Goal: Contribute content

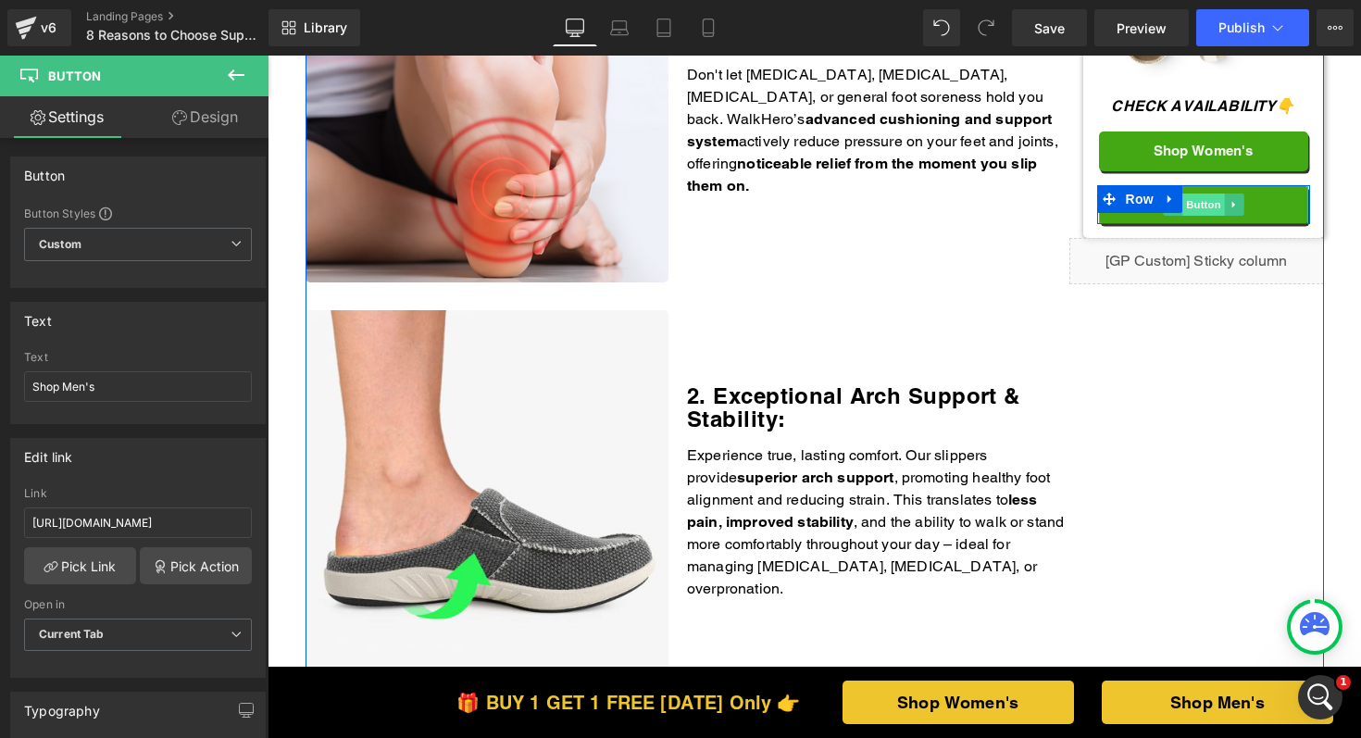
click at [1194, 204] on span "Button" at bounding box center [1204, 205] width 43 height 22
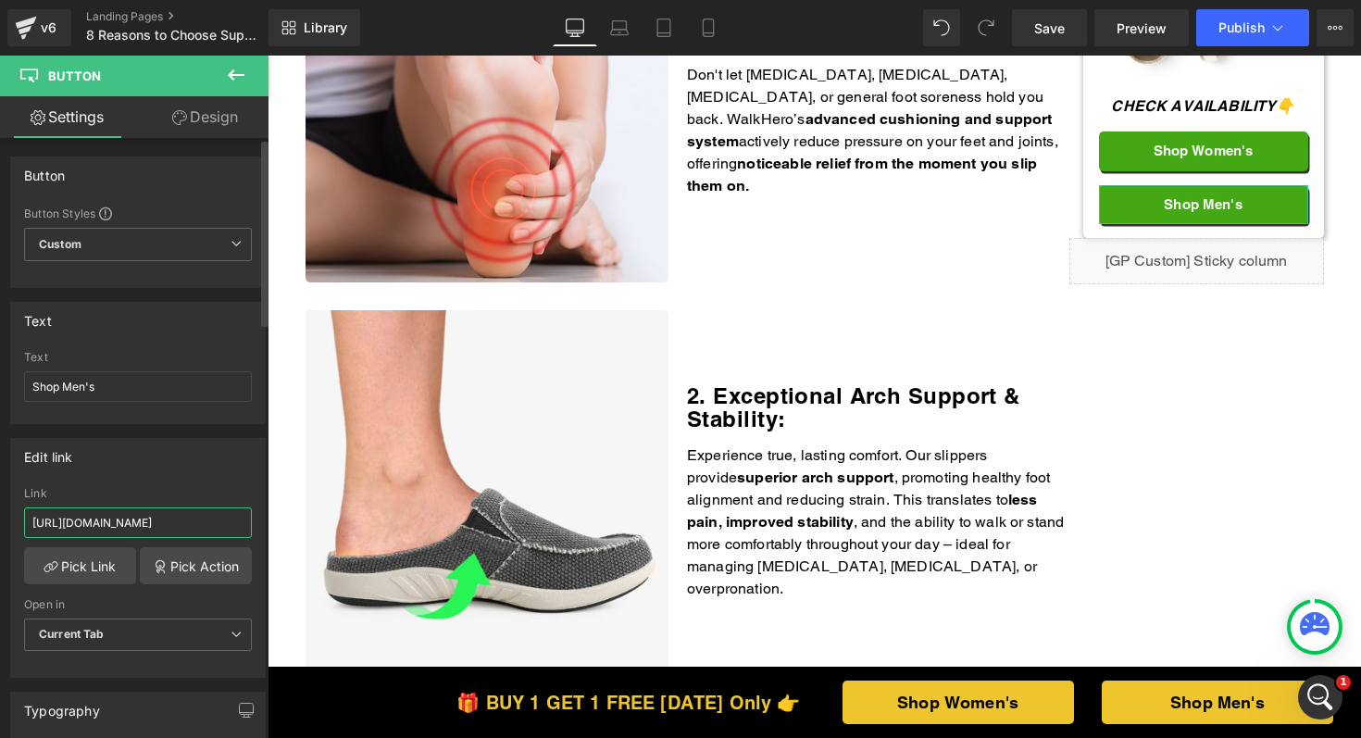
click at [128, 529] on input "https://walkhero.com/products/mens-arch-support-slippers-buy-1-get-1-free-1" at bounding box center [138, 522] width 228 height 31
paste input "thewalkhero.com/products/mens-arch-support-slippers-buy-1-get-1-free"
type input "https://thewalkhero.com/products/mens-arch-support-slippers-buy-1-get-1-free"
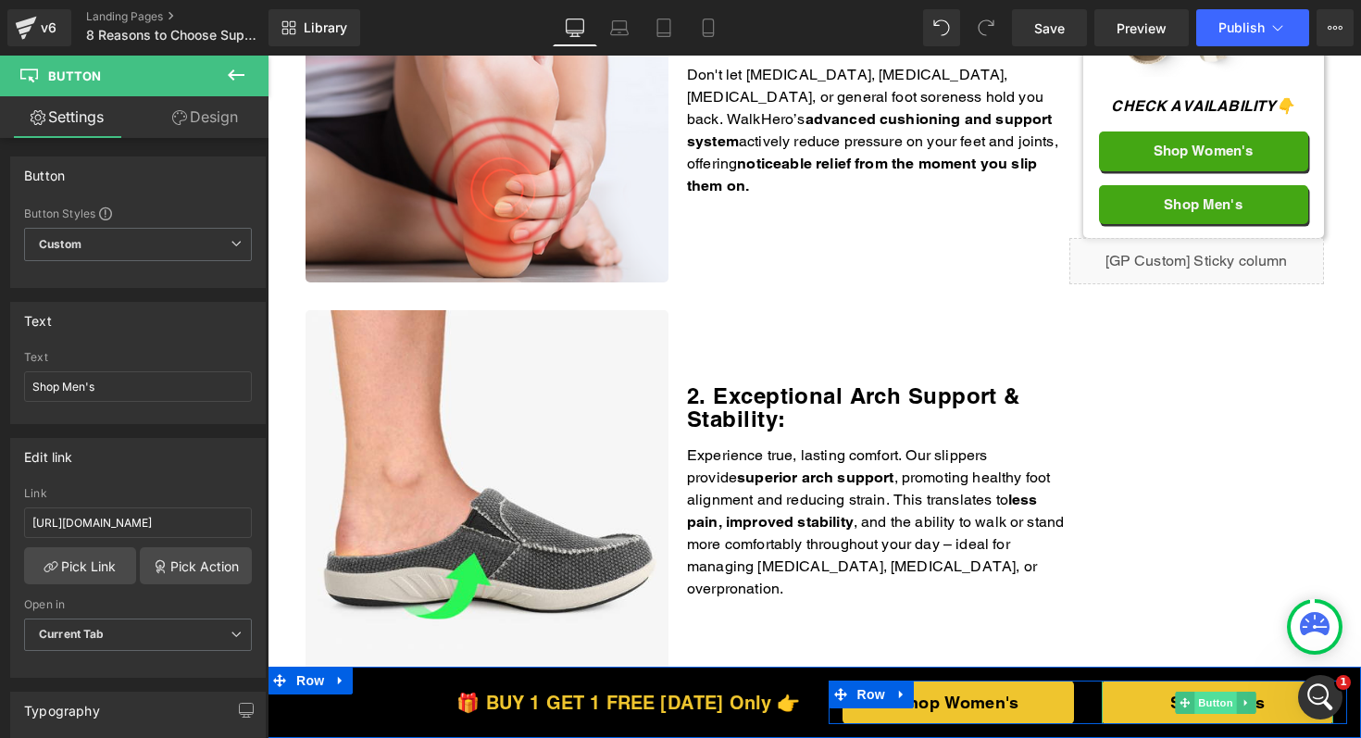
click at [1216, 703] on span "Button" at bounding box center [1216, 703] width 43 height 22
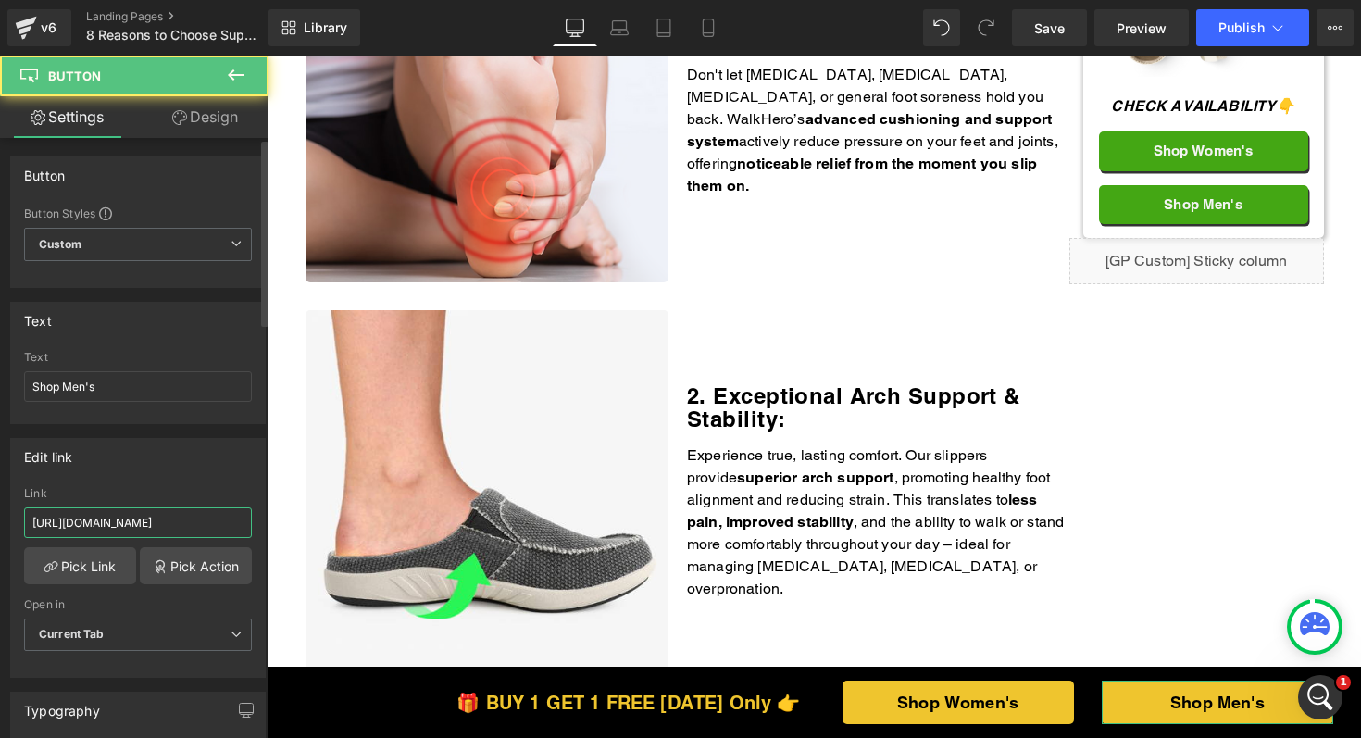
click at [127, 521] on input "https://walkhero.com/products/mens-arch-support-slippers-buy-1-get-1-free-1" at bounding box center [138, 522] width 228 height 31
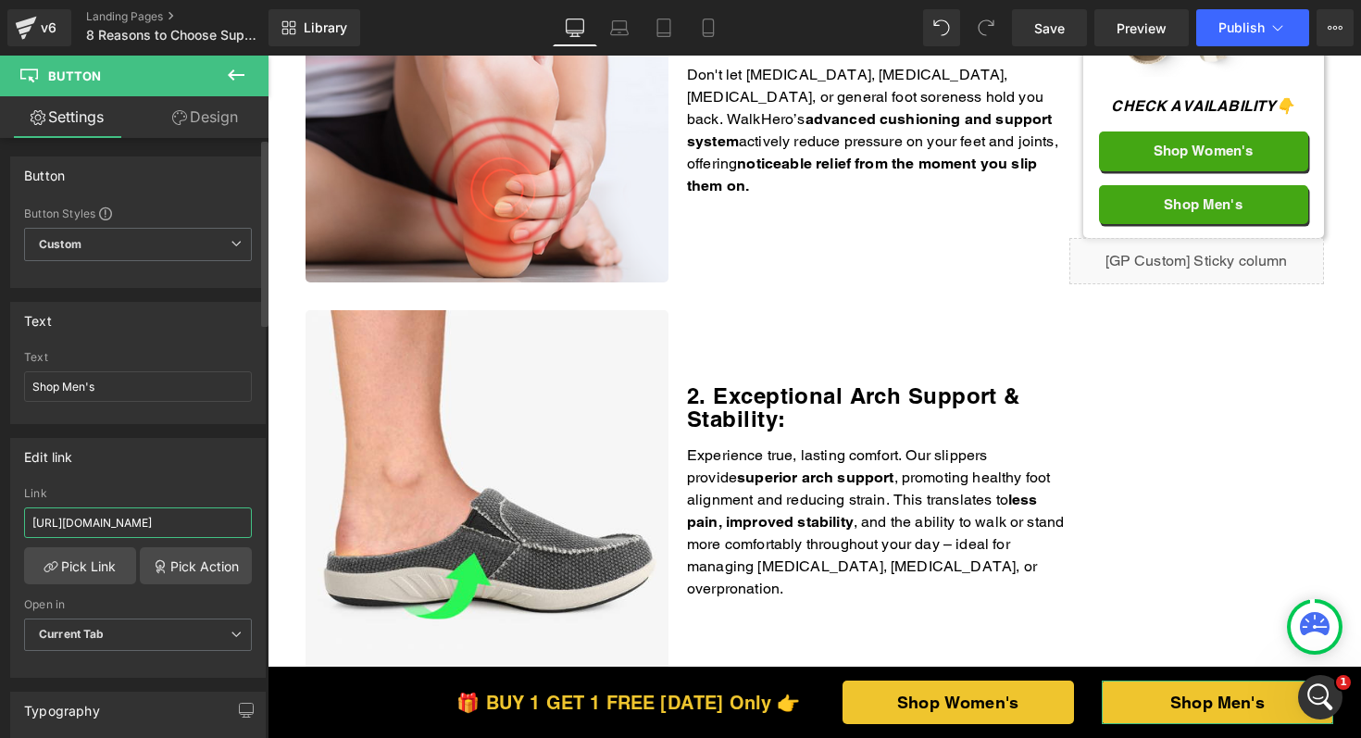
paste input "thewalkhero.com/products/mens-arch-support-slippers-buy-1-get-1-free"
type input "https://thewalkhero.com/products/mens-arch-support-slippers-buy-1-get-1-free"
click at [1240, 15] on button "Publish" at bounding box center [1253, 27] width 113 height 37
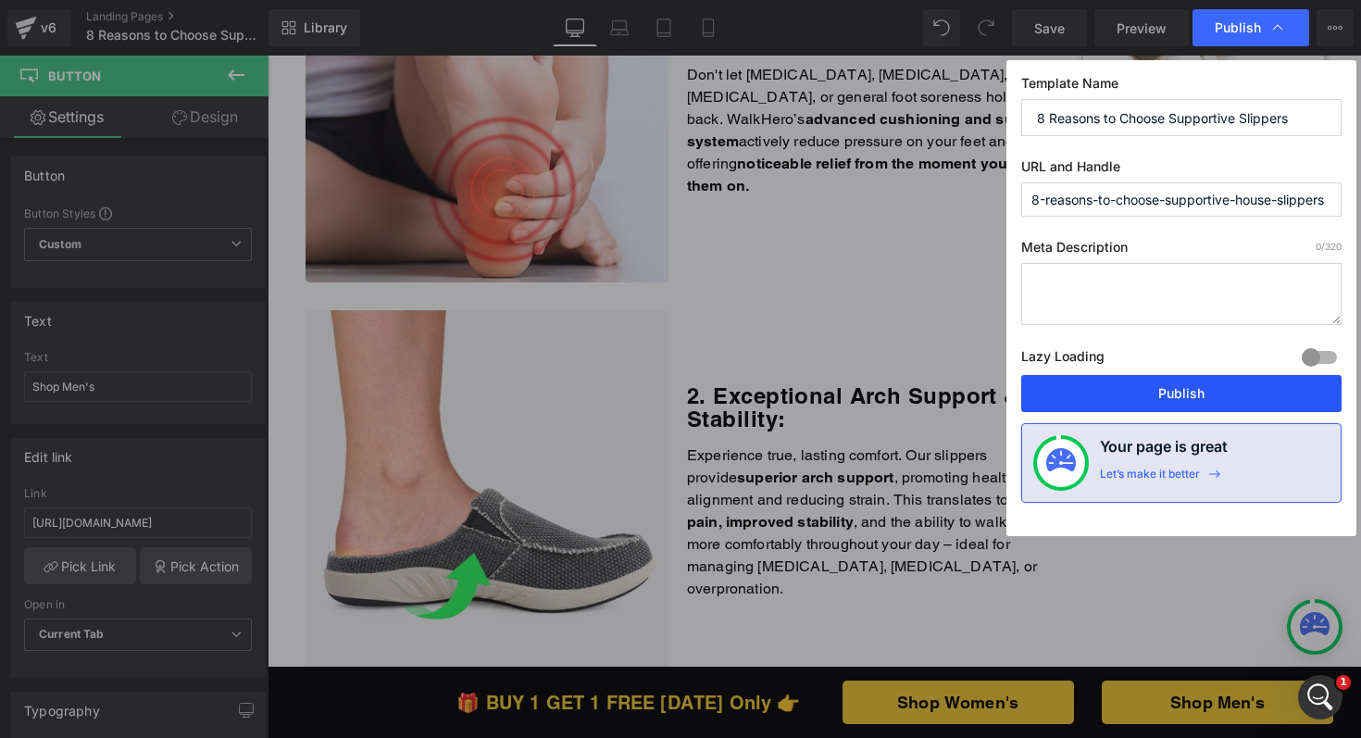
click at [1164, 397] on button "Publish" at bounding box center [1181, 393] width 320 height 37
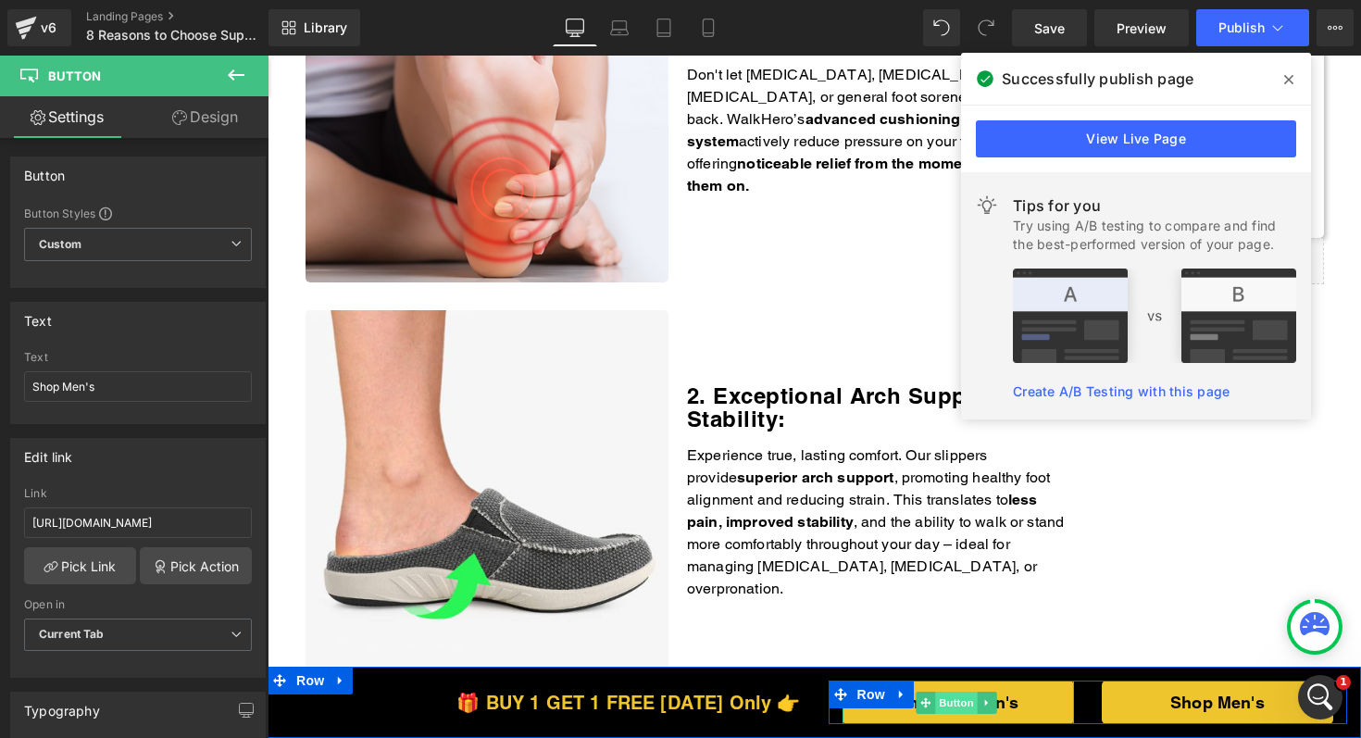
click at [958, 704] on span "Button" at bounding box center [956, 703] width 43 height 22
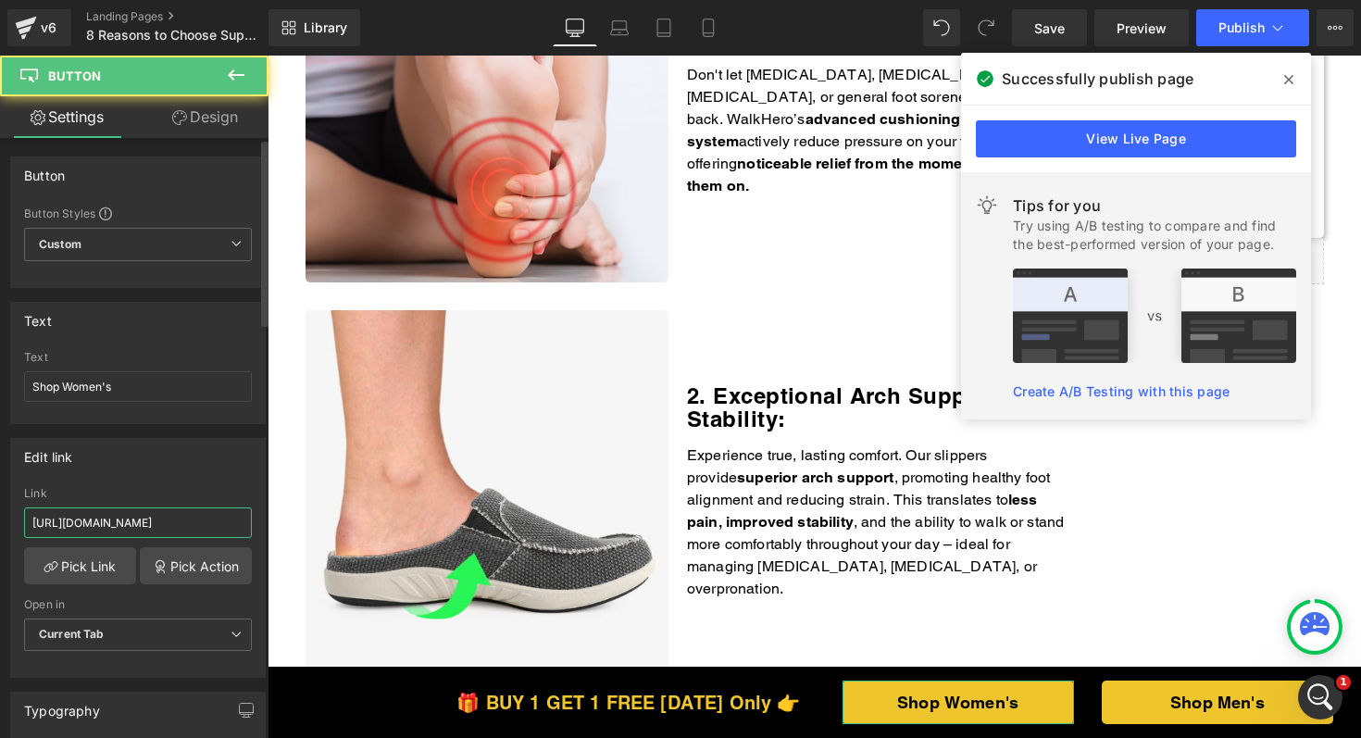
click at [133, 528] on input "https://walkhero.com/products/womens-arch-support-slippers-buy-1-get-1-free" at bounding box center [138, 522] width 228 height 31
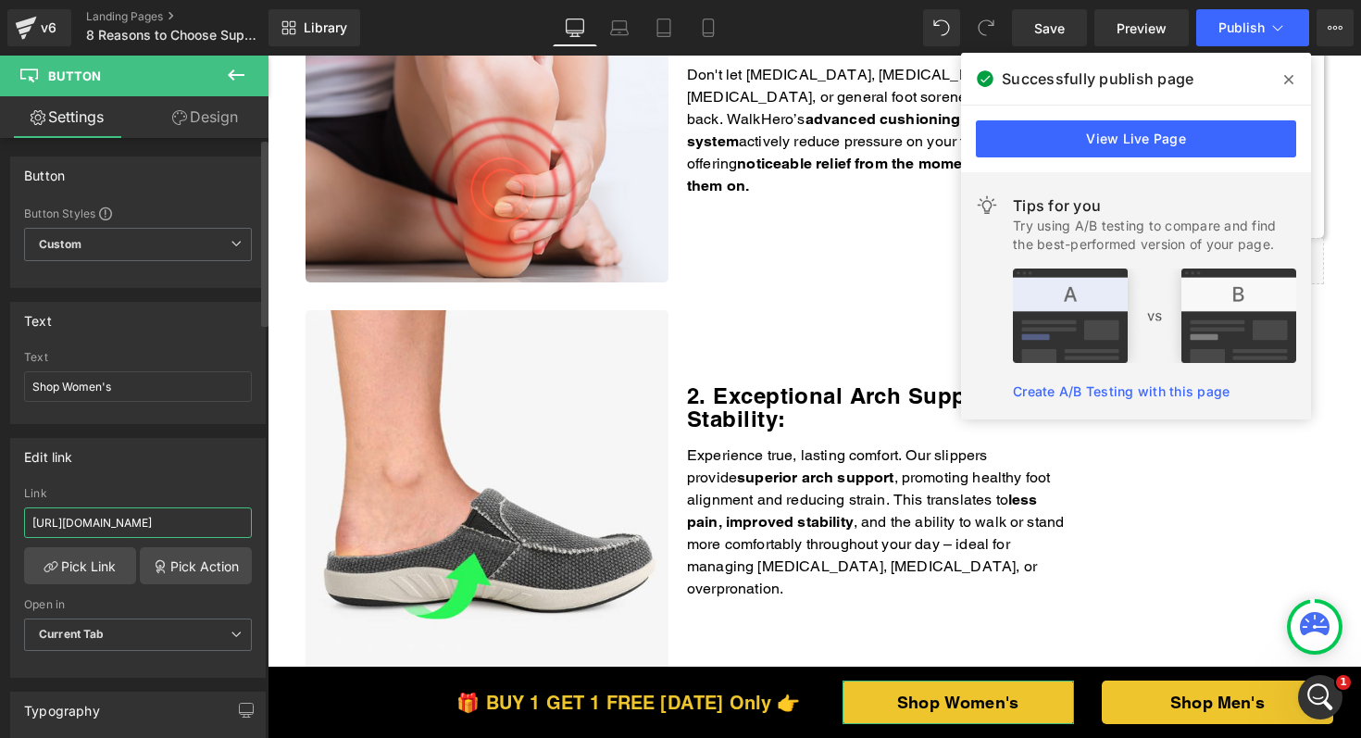
paste input "the"
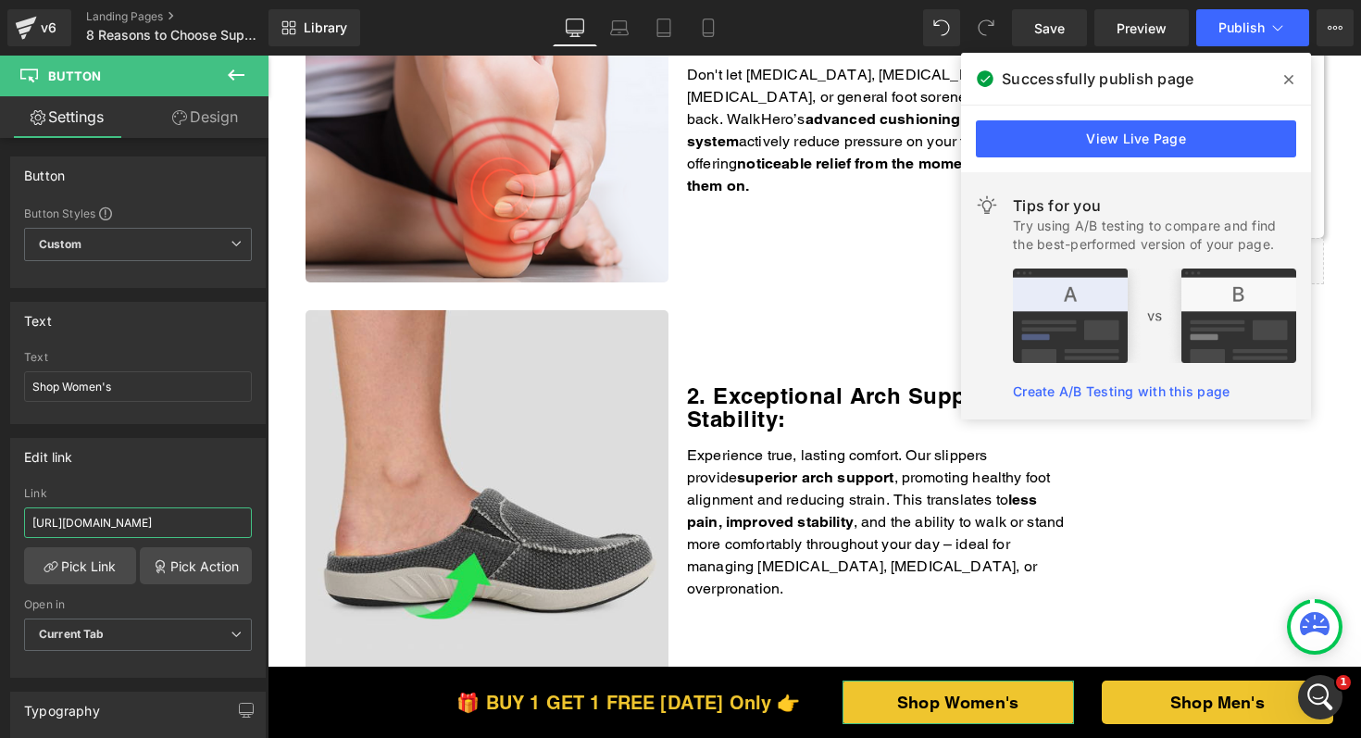
scroll to position [0, 235]
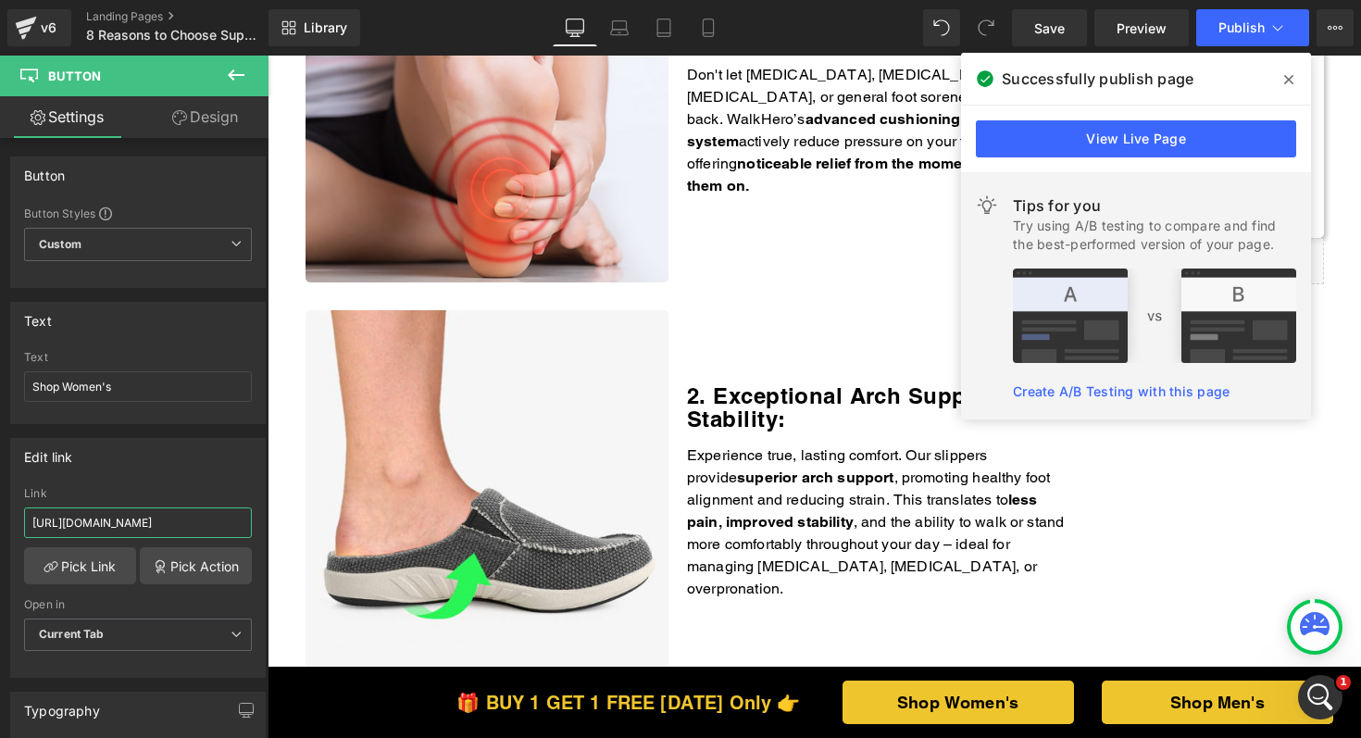
type input "https://thewalkhero.com/products/womens-arch-support-slippers-buy-1-get-1-free"
click at [1291, 83] on icon at bounding box center [1288, 79] width 9 height 15
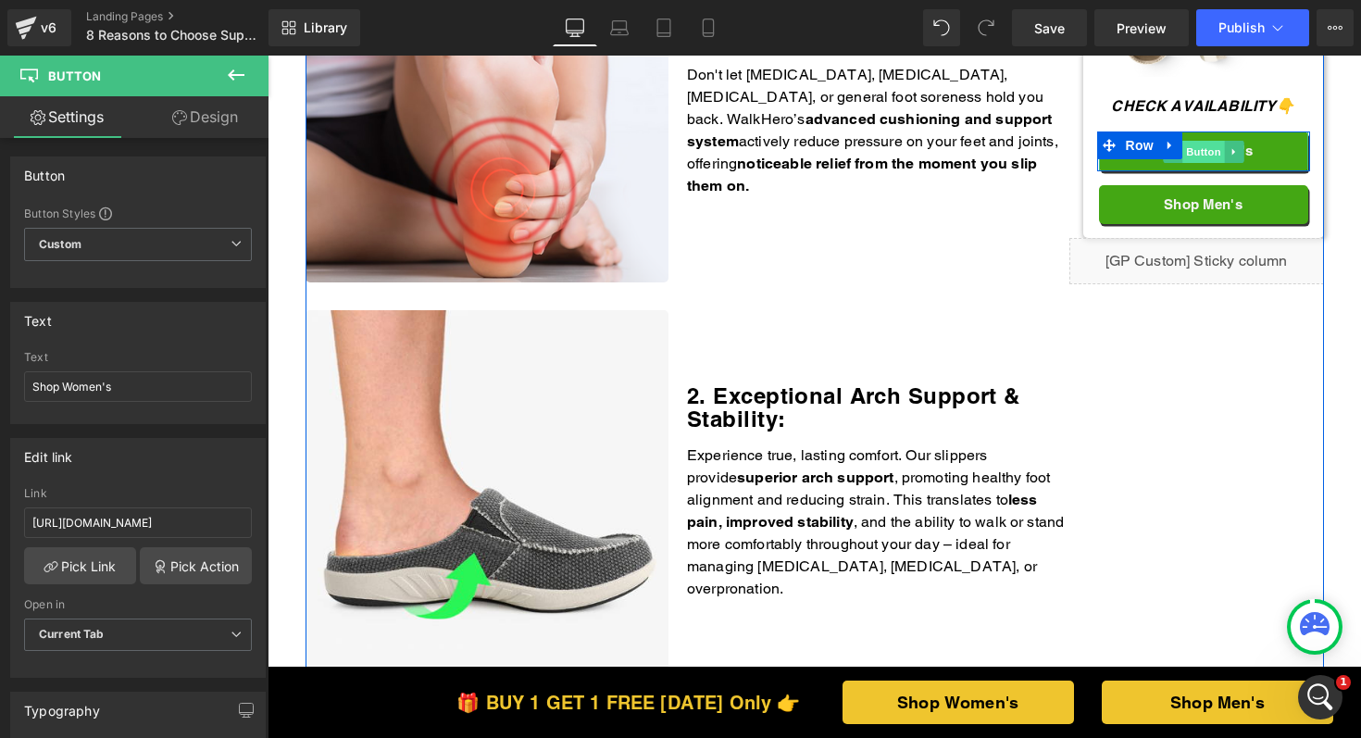
click at [1197, 147] on span "Button" at bounding box center [1204, 152] width 43 height 22
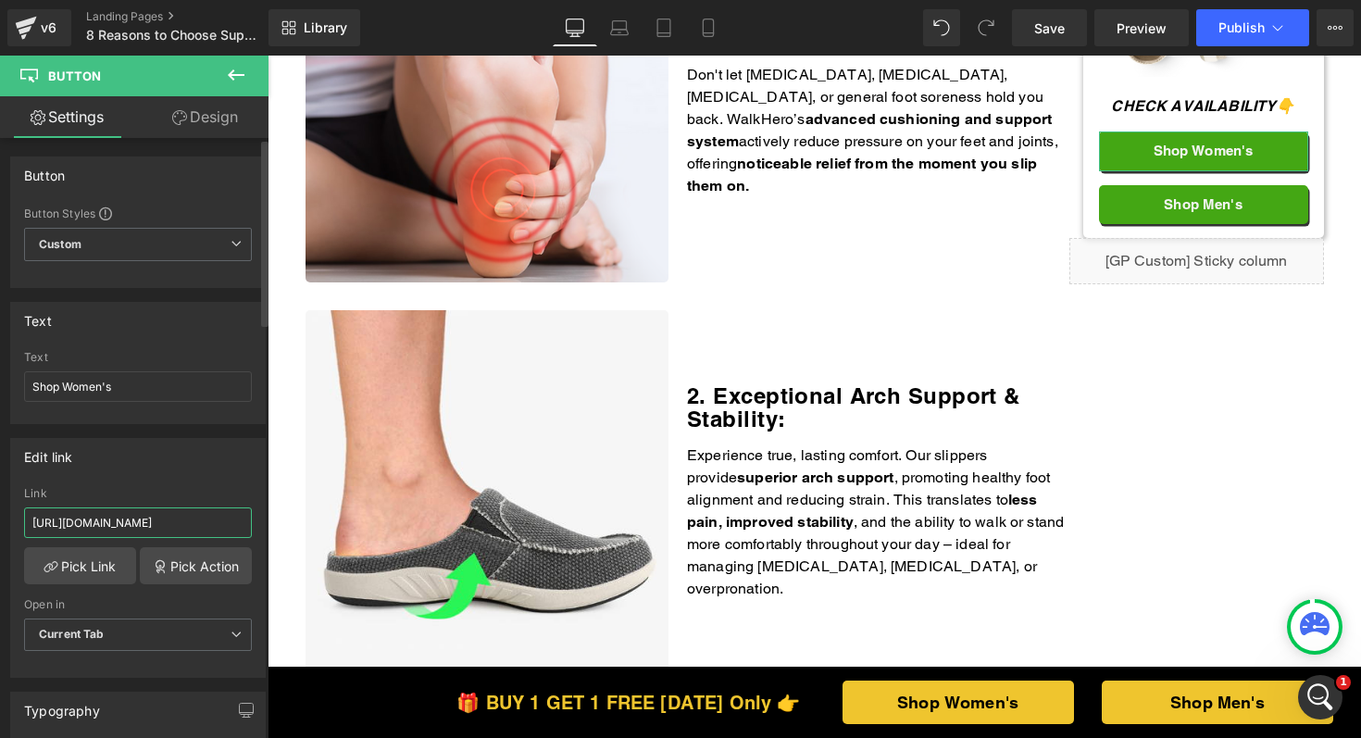
click at [136, 519] on input "https://walkhero.com/products/womens-arch-support-slippers-buy-1-get-1-free" at bounding box center [138, 522] width 228 height 31
paste input "the"
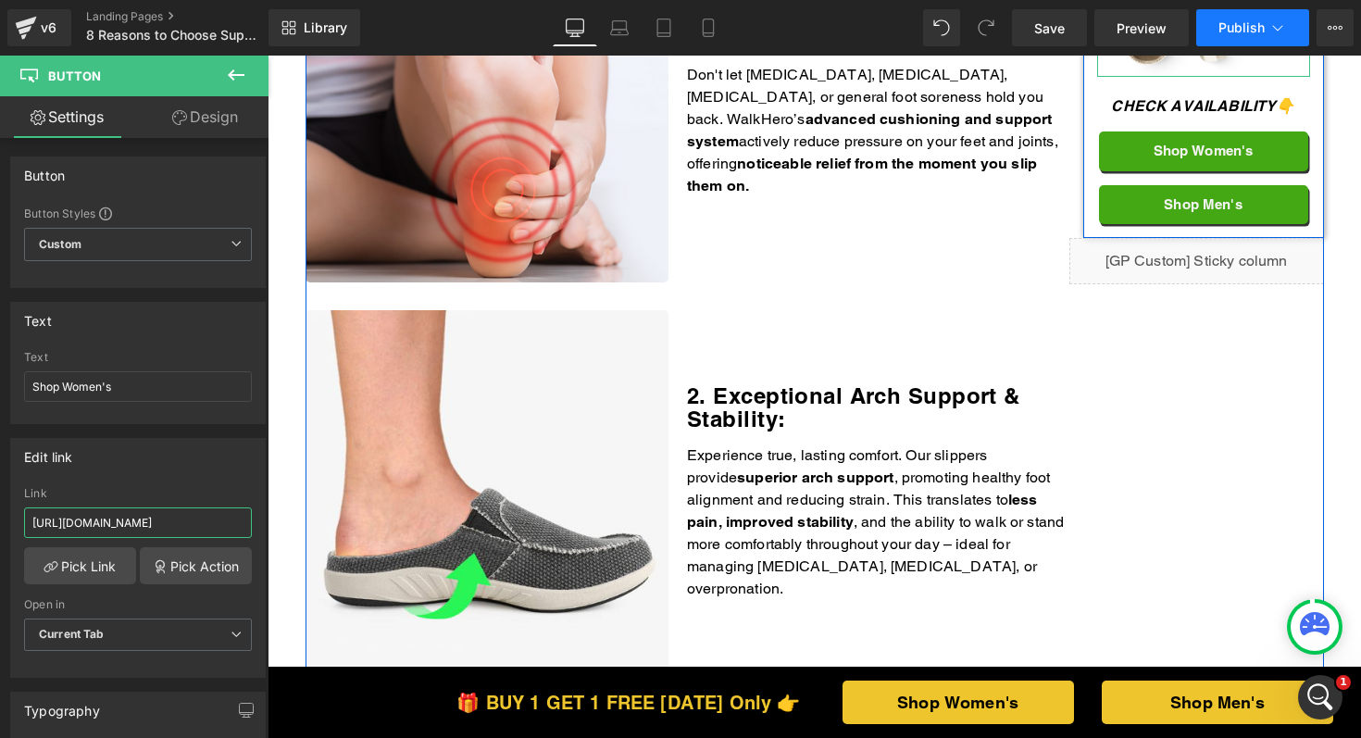
type input "https://thewalkhero.com/products/womens-arch-support-slippers-buy-1-get-1-free"
click at [1269, 36] on icon at bounding box center [1278, 28] width 19 height 19
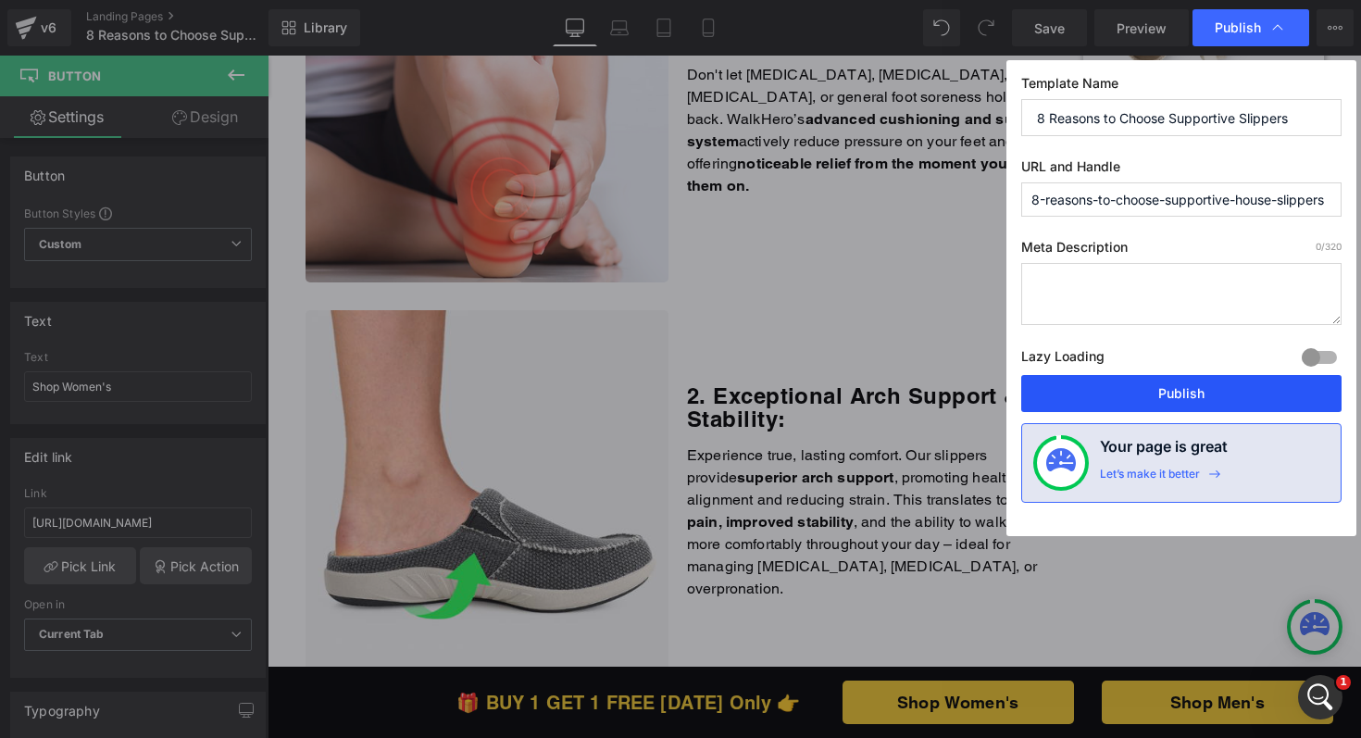
click at [1163, 402] on button "Publish" at bounding box center [1181, 393] width 320 height 37
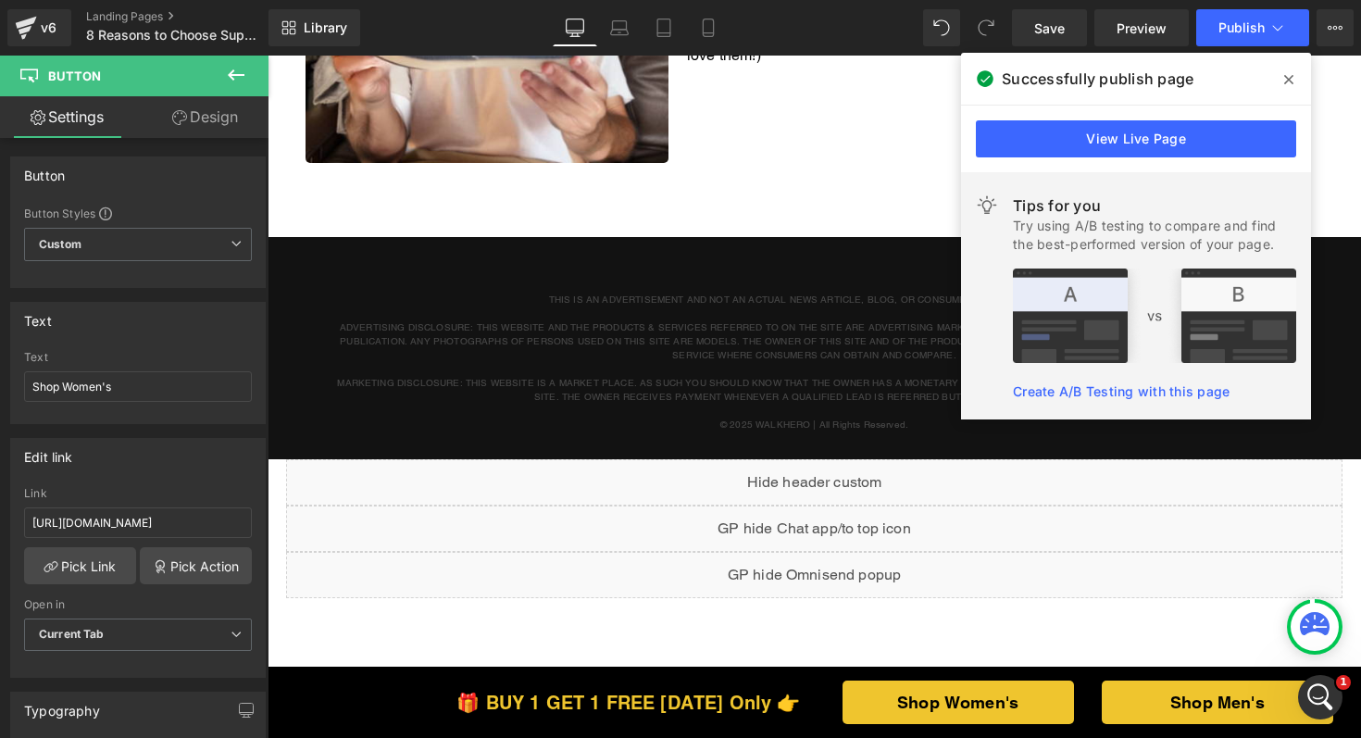
scroll to position [3054, 0]
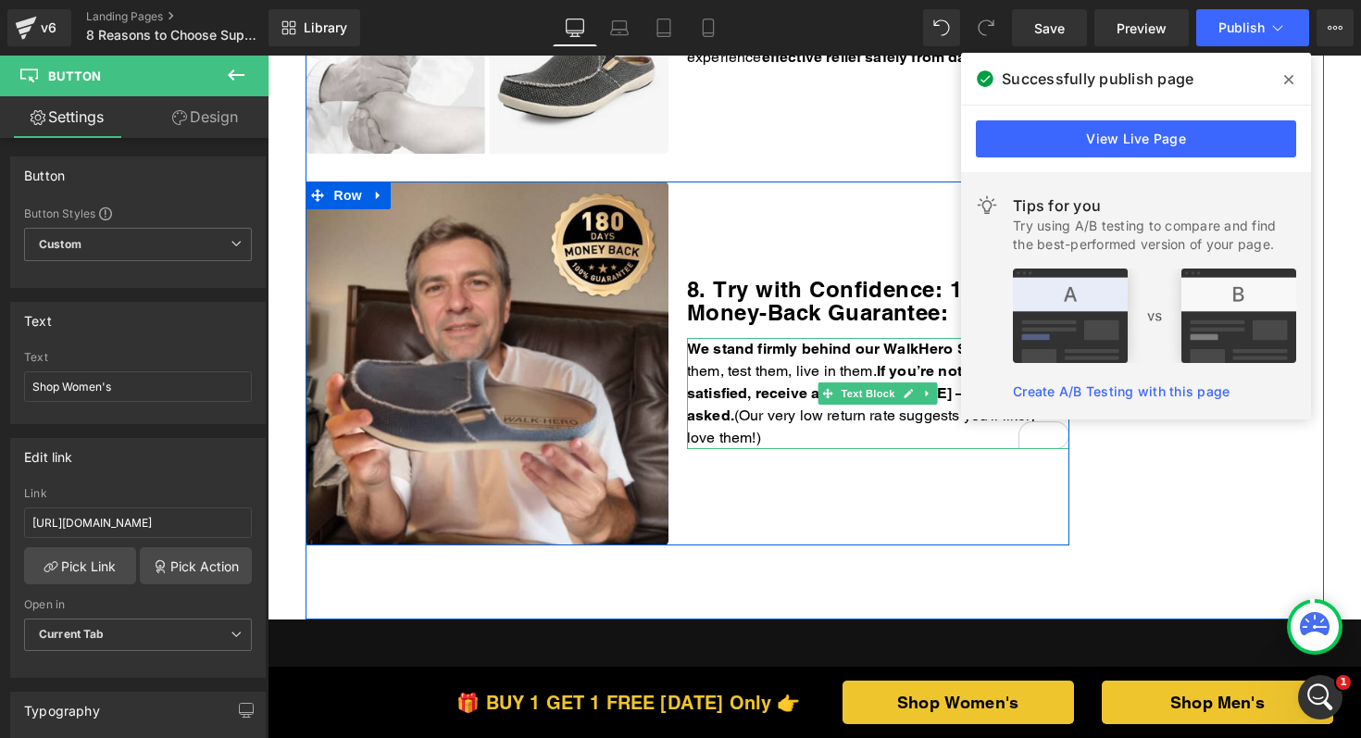
click at [861, 445] on div at bounding box center [878, 447] width 382 height 5
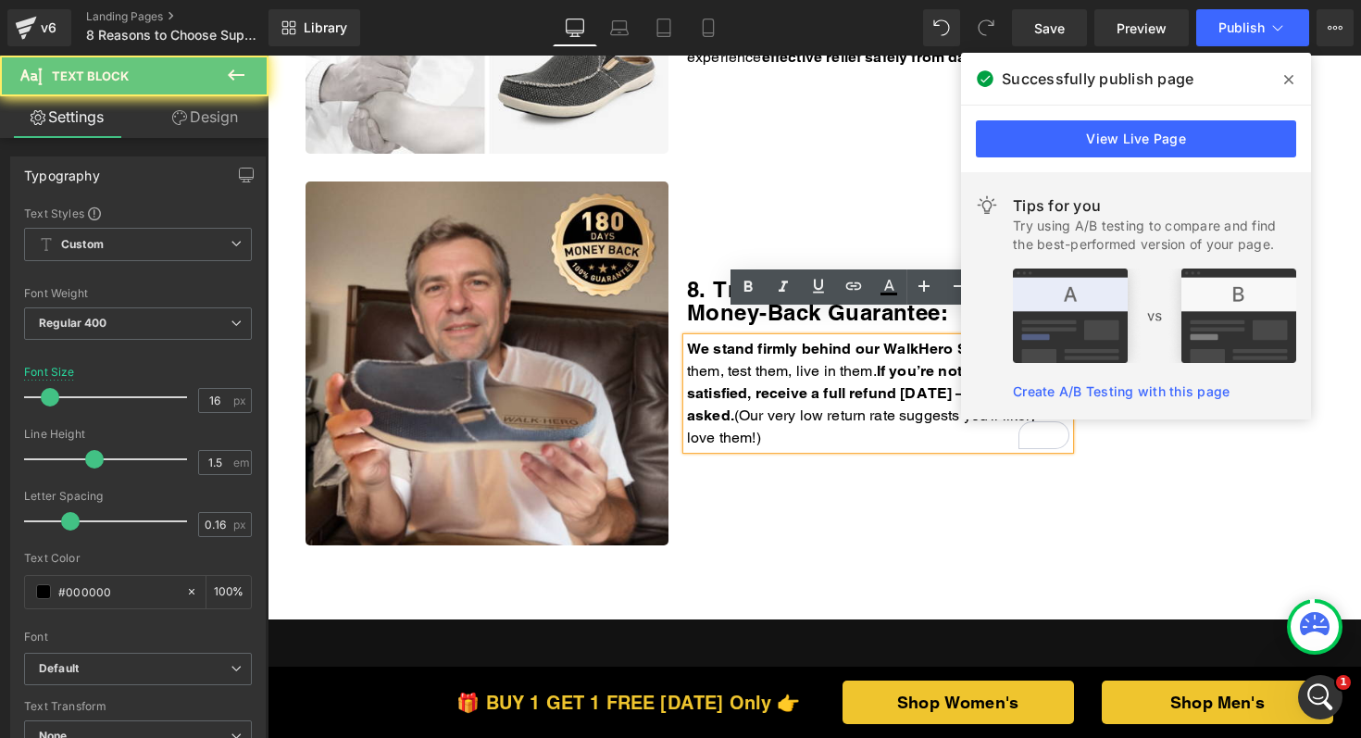
click at [864, 409] on p "We stand firmly behind our WalkHero Slippers. Wear them, test them, live in the…" at bounding box center [878, 393] width 382 height 111
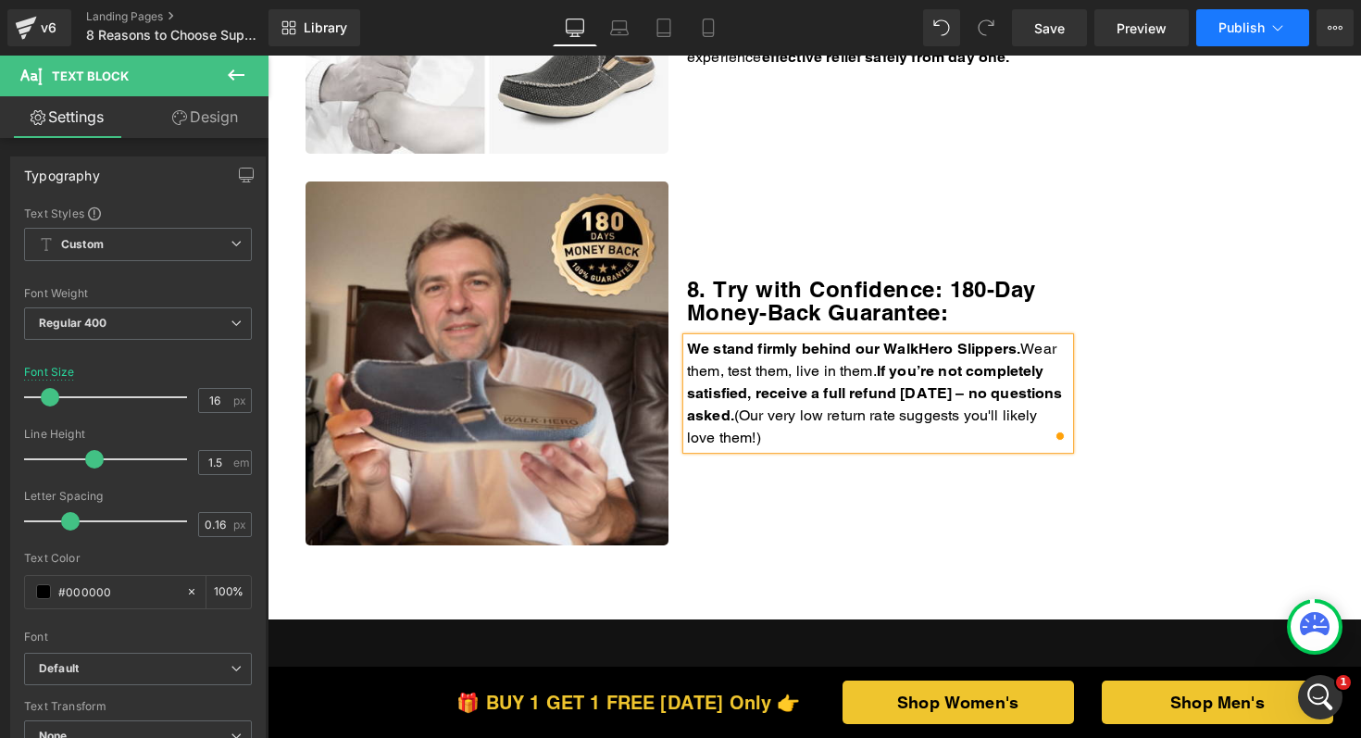
click at [1224, 29] on span "Publish" at bounding box center [1242, 27] width 46 height 15
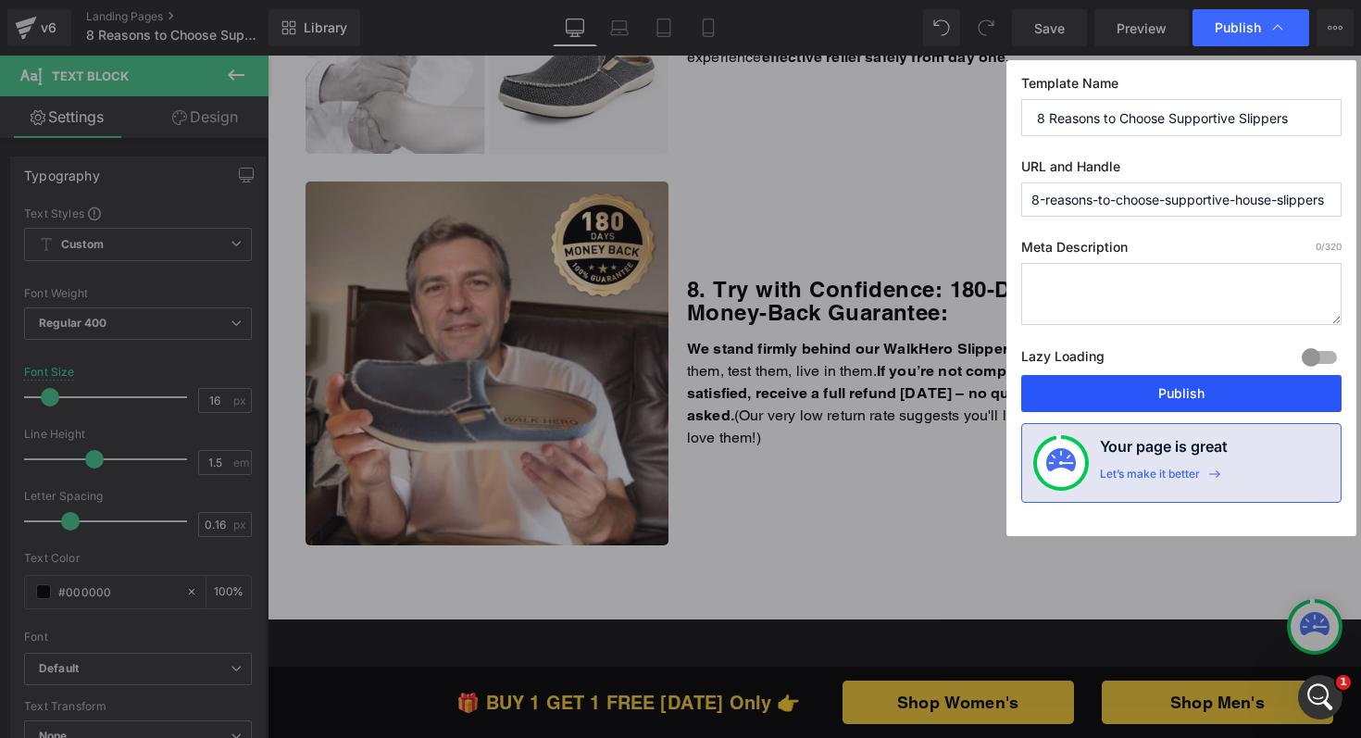
click at [1101, 400] on button "Publish" at bounding box center [1181, 393] width 320 height 37
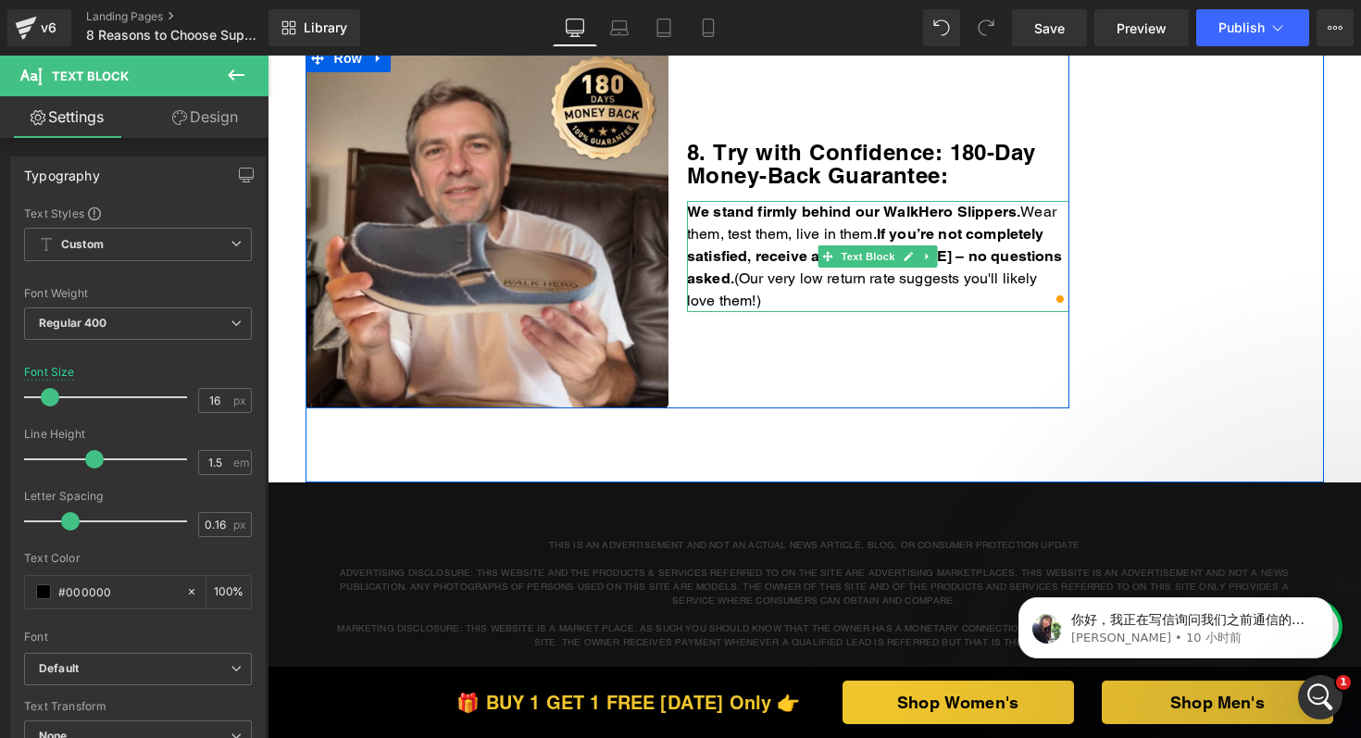
click at [871, 280] on p "We stand firmly behind our WalkHero Slippers. Wear them, test them, live in the…" at bounding box center [878, 256] width 382 height 111
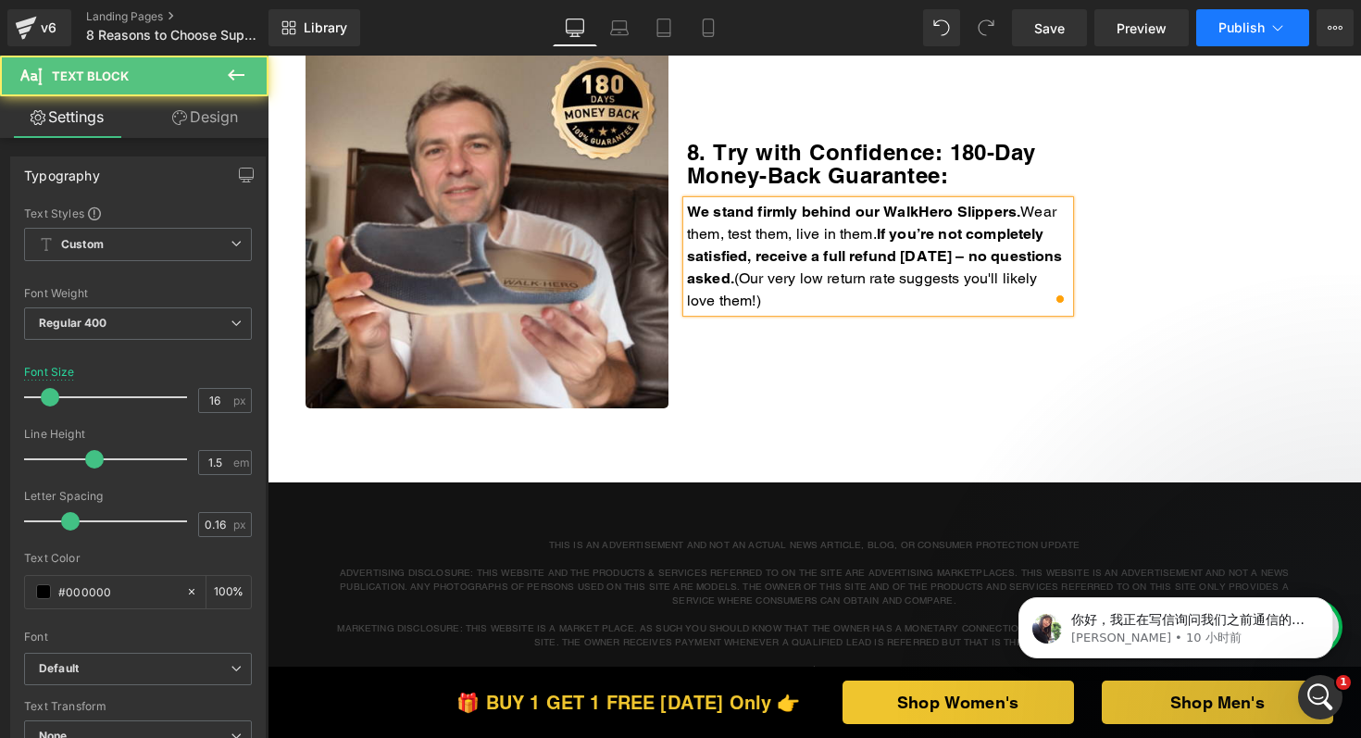
click at [1269, 19] on icon at bounding box center [1278, 28] width 19 height 19
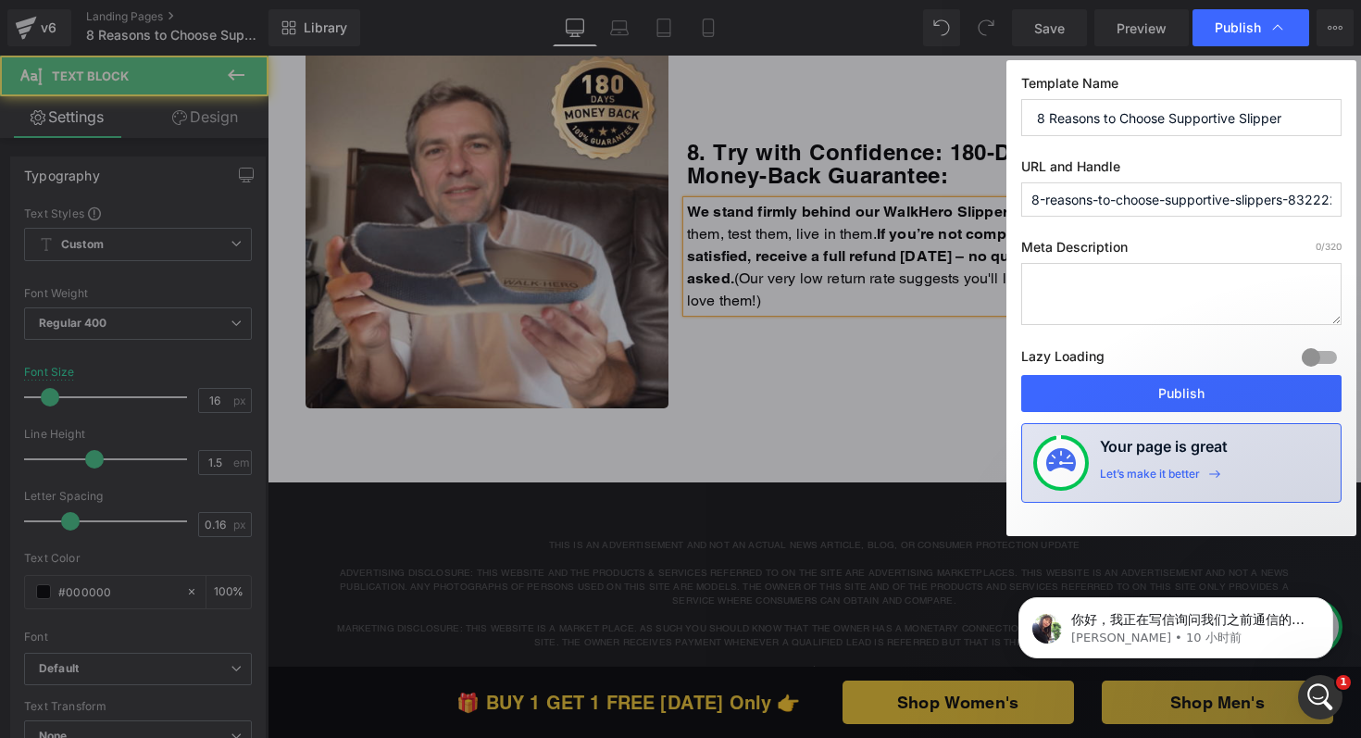
click at [1135, 394] on button "Publish" at bounding box center [1181, 393] width 320 height 37
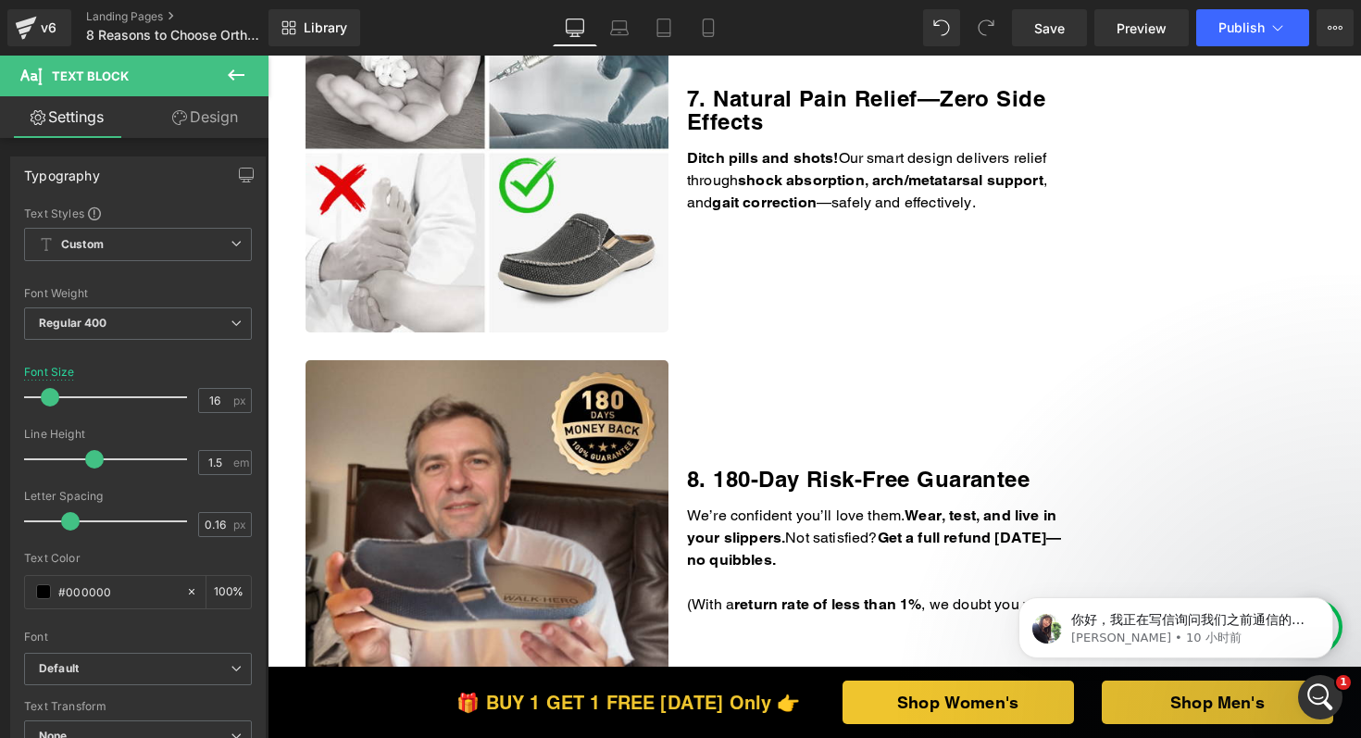
scroll to position [3565, 0]
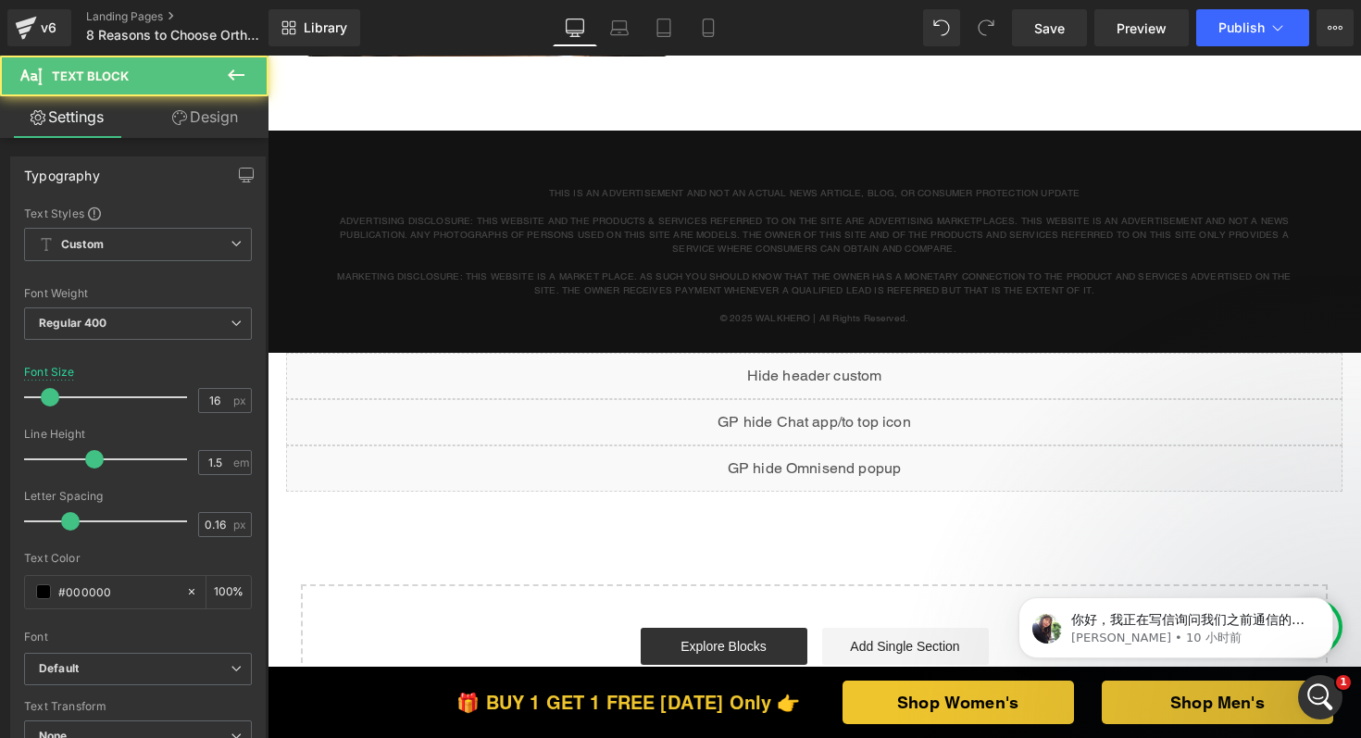
click at [1247, 50] on div "Library Desktop Desktop Laptop Tablet Mobile Save Preview Publish Scheduled Vie…" at bounding box center [815, 28] width 1093 height 56
click at [1247, 42] on button "Publish" at bounding box center [1253, 27] width 113 height 37
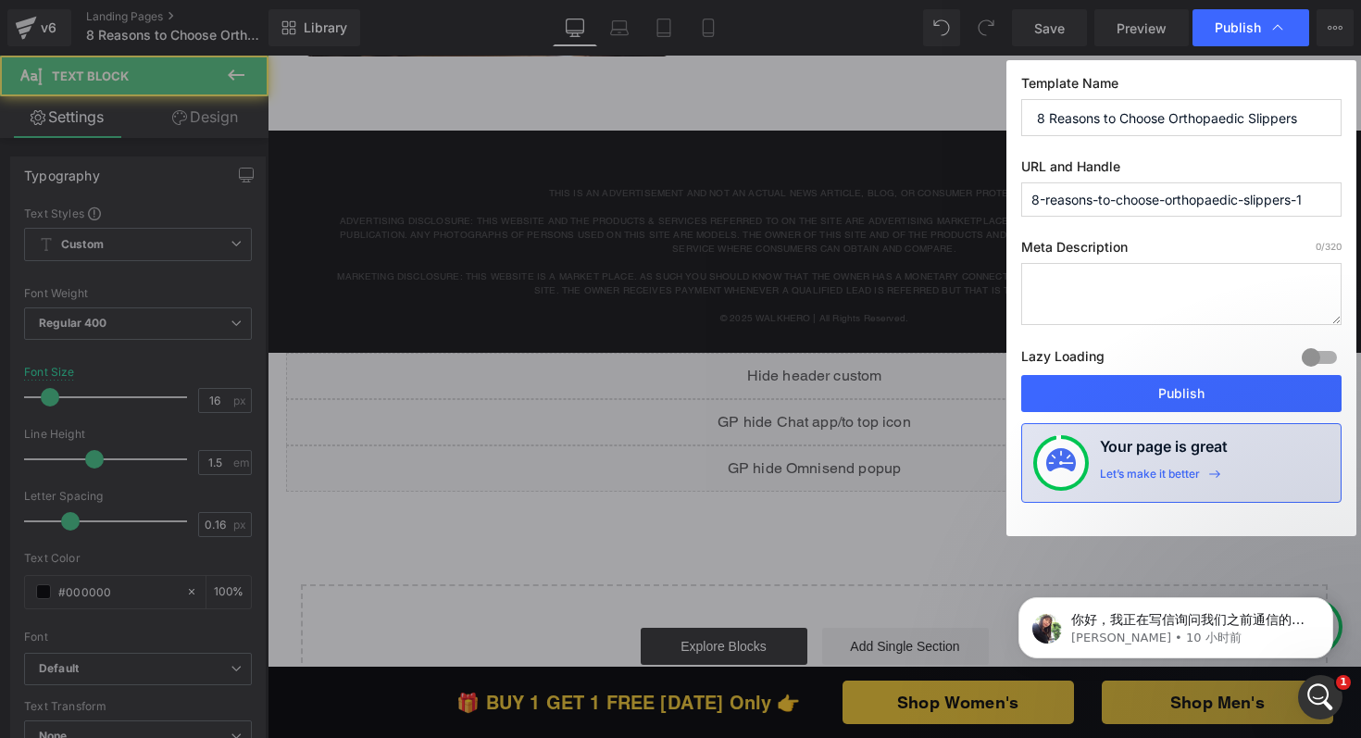
click at [1159, 386] on button "Publish" at bounding box center [1181, 393] width 320 height 37
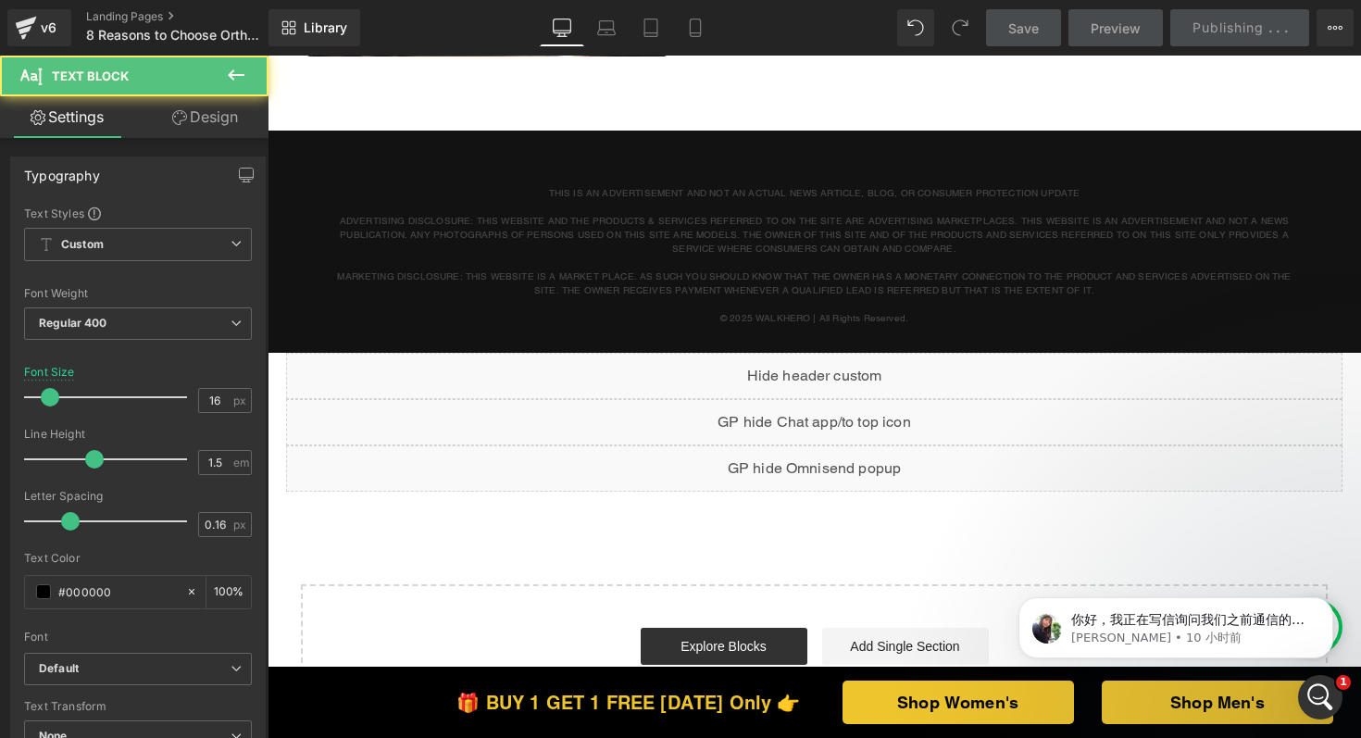
scroll to position [3125, 0]
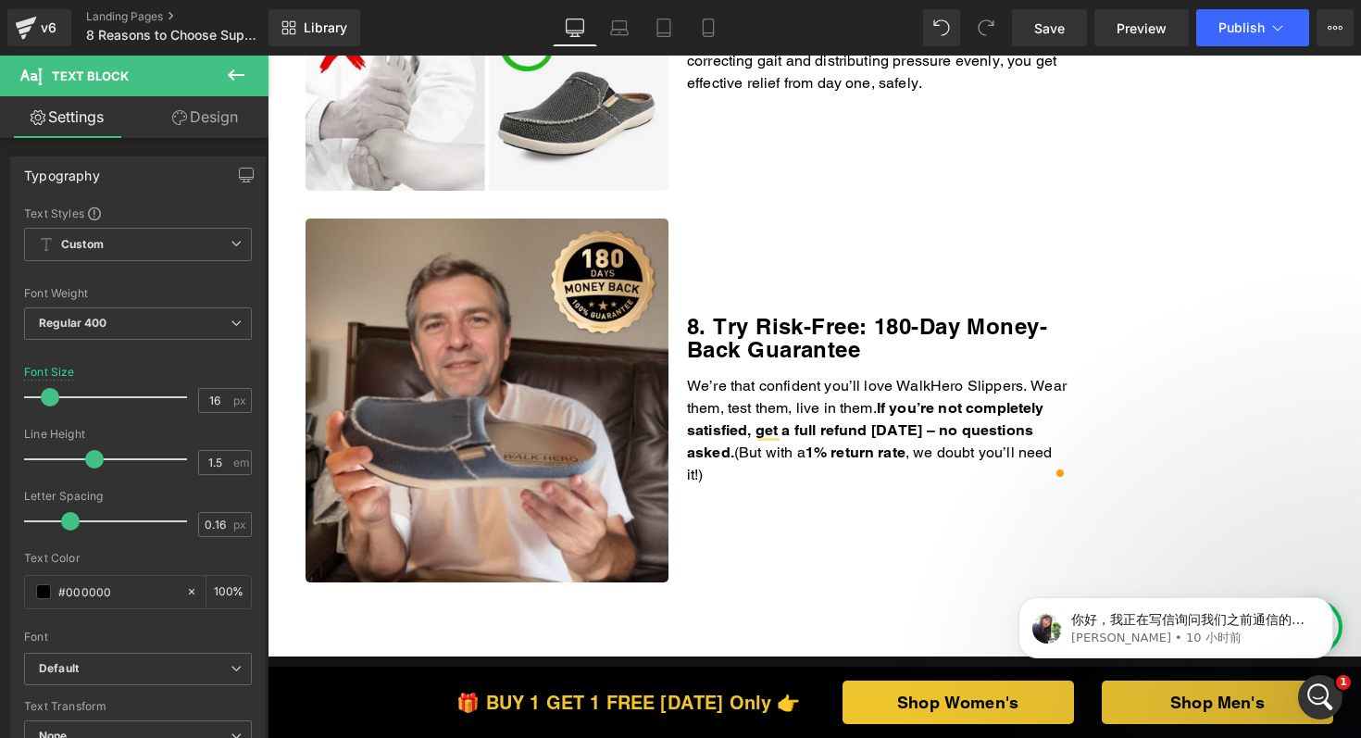
scroll to position [3147, 0]
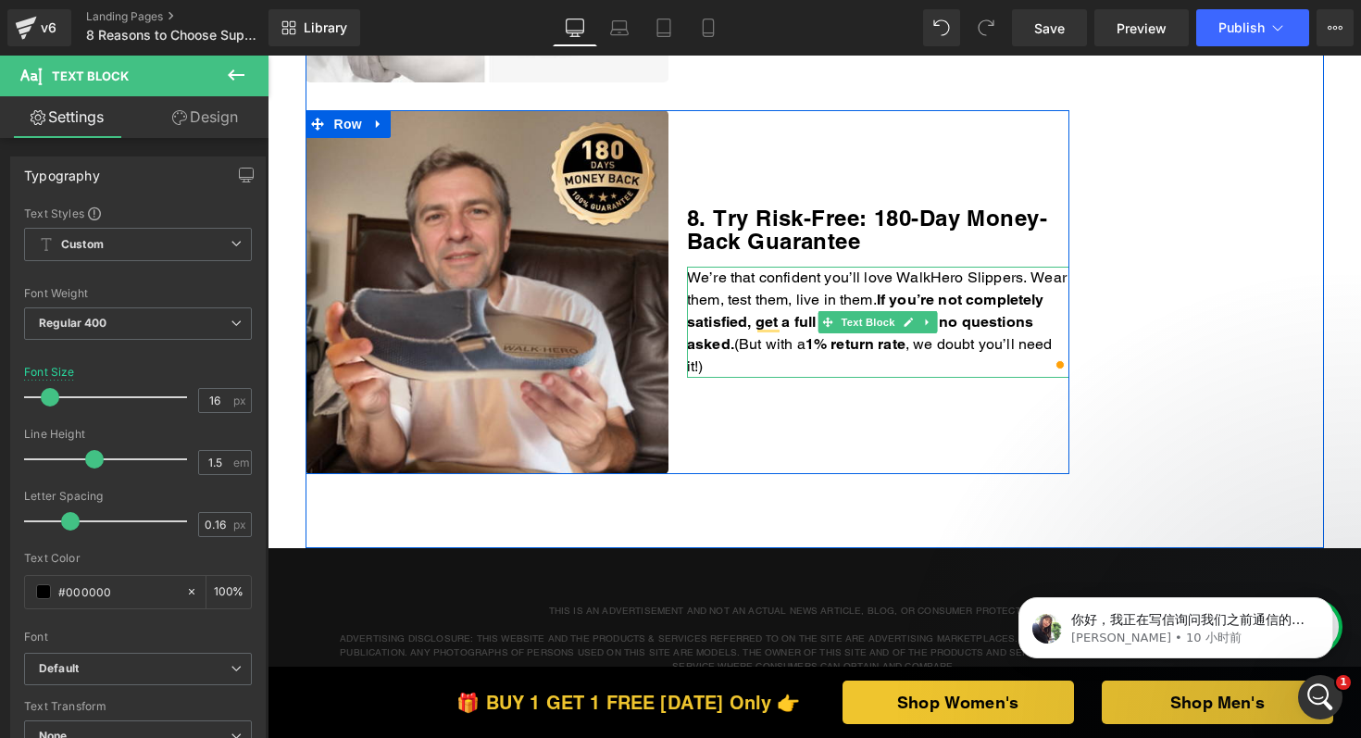
click at [807, 368] on p "We’re that confident you’ll love WalkHero Slippers. Wear them, test them, live …" at bounding box center [878, 322] width 382 height 111
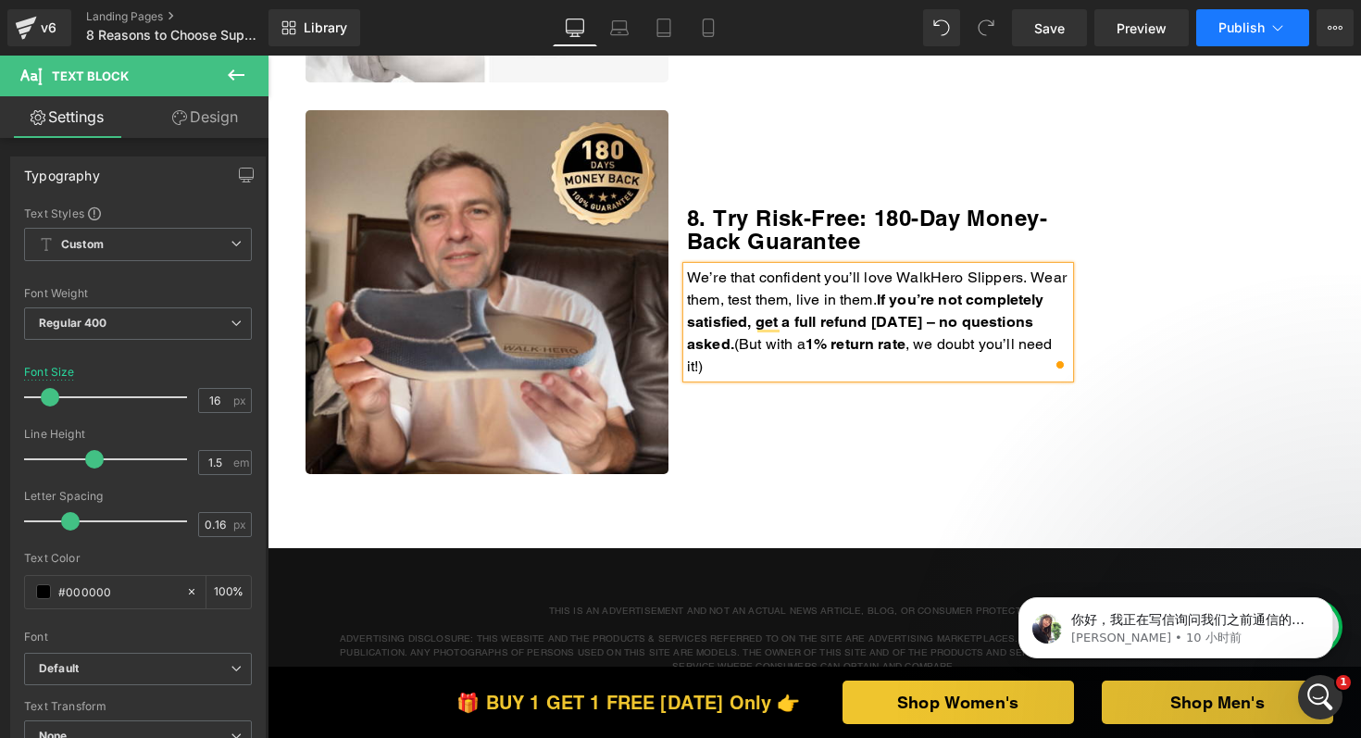
click at [1229, 35] on span "Publish" at bounding box center [1242, 27] width 46 height 15
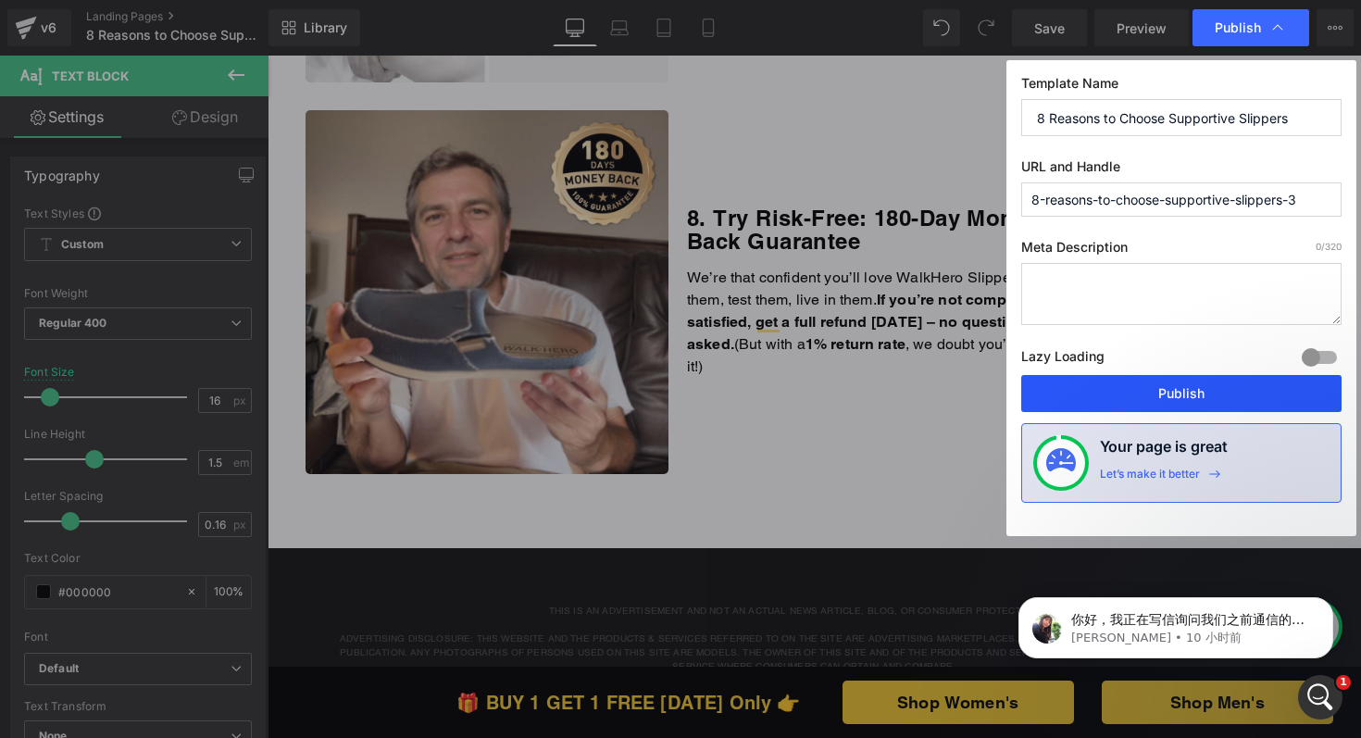
click at [1129, 397] on button "Publish" at bounding box center [1181, 393] width 320 height 37
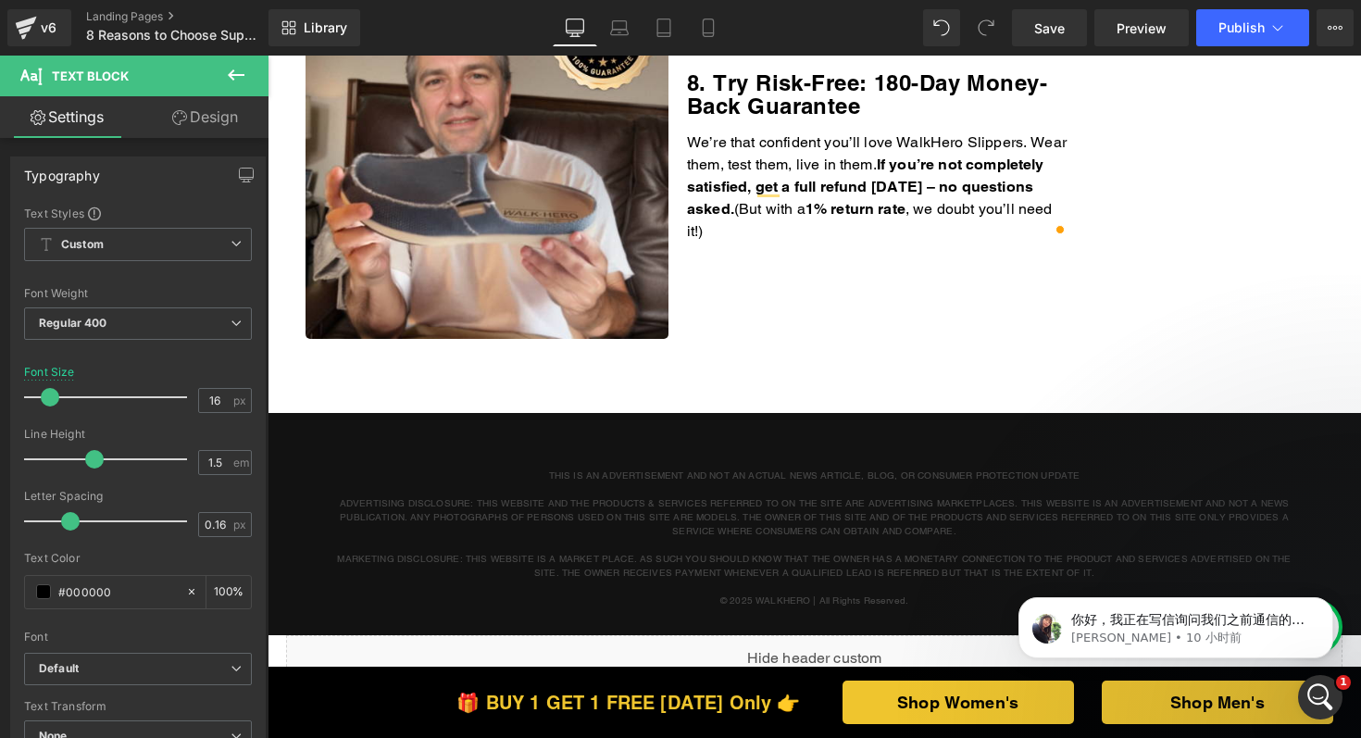
click at [814, 233] on p "We’re that confident you’ll love WalkHero Slippers. Wear them, test them, live …" at bounding box center [878, 187] width 382 height 111
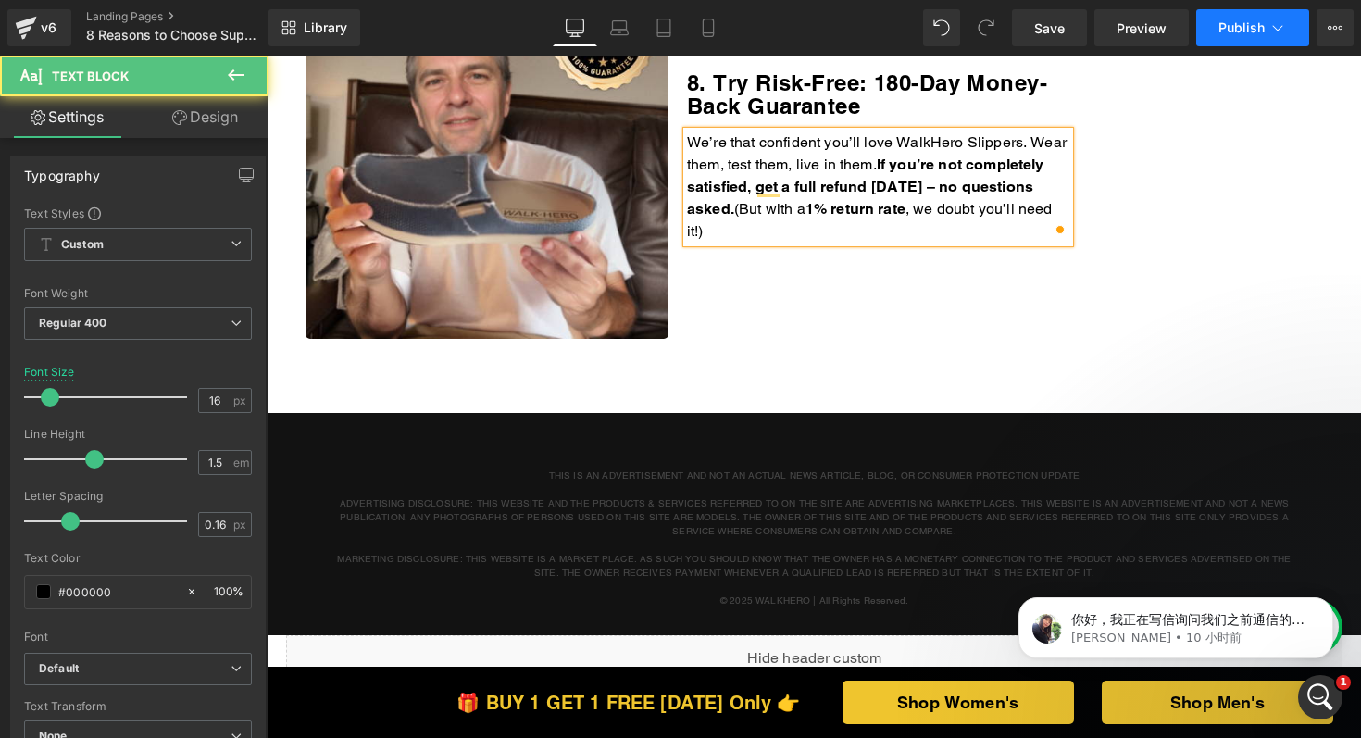
click at [1222, 39] on button "Publish" at bounding box center [1253, 27] width 113 height 37
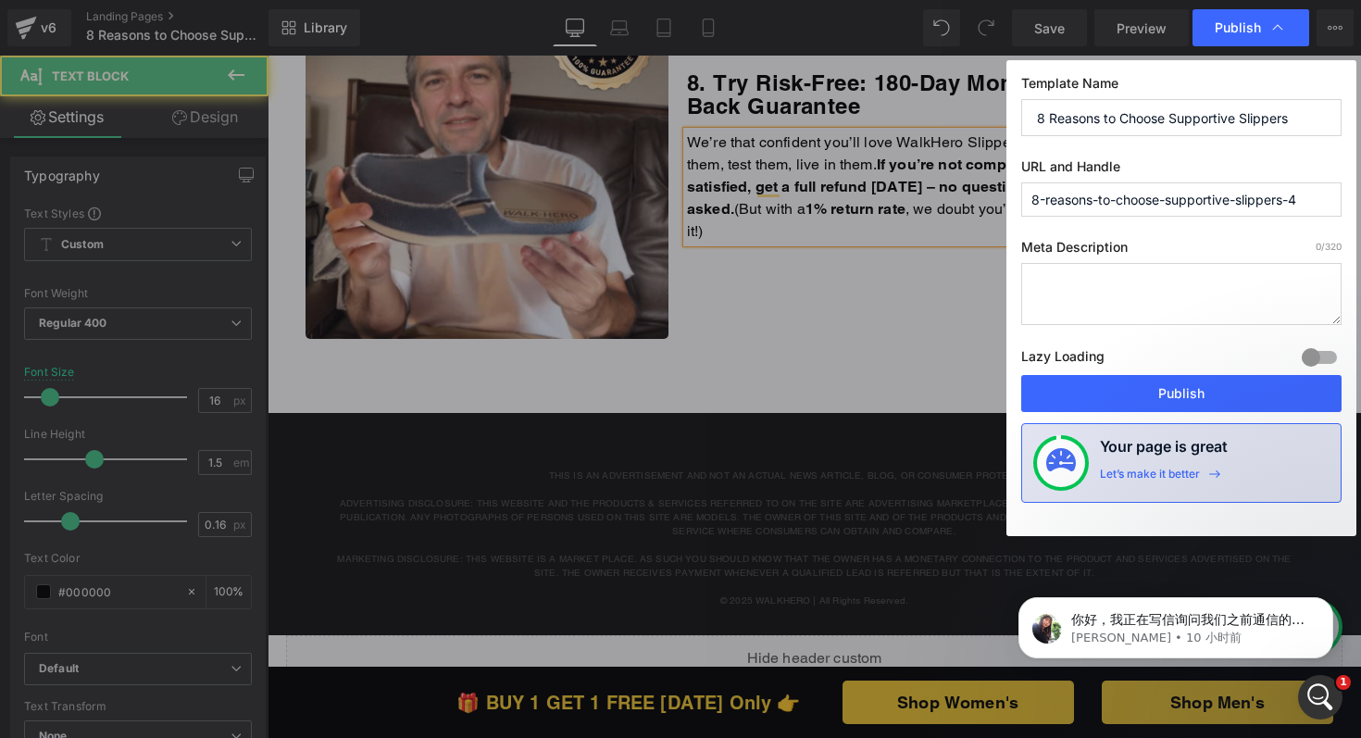
click at [1121, 404] on button "Publish" at bounding box center [1181, 393] width 320 height 37
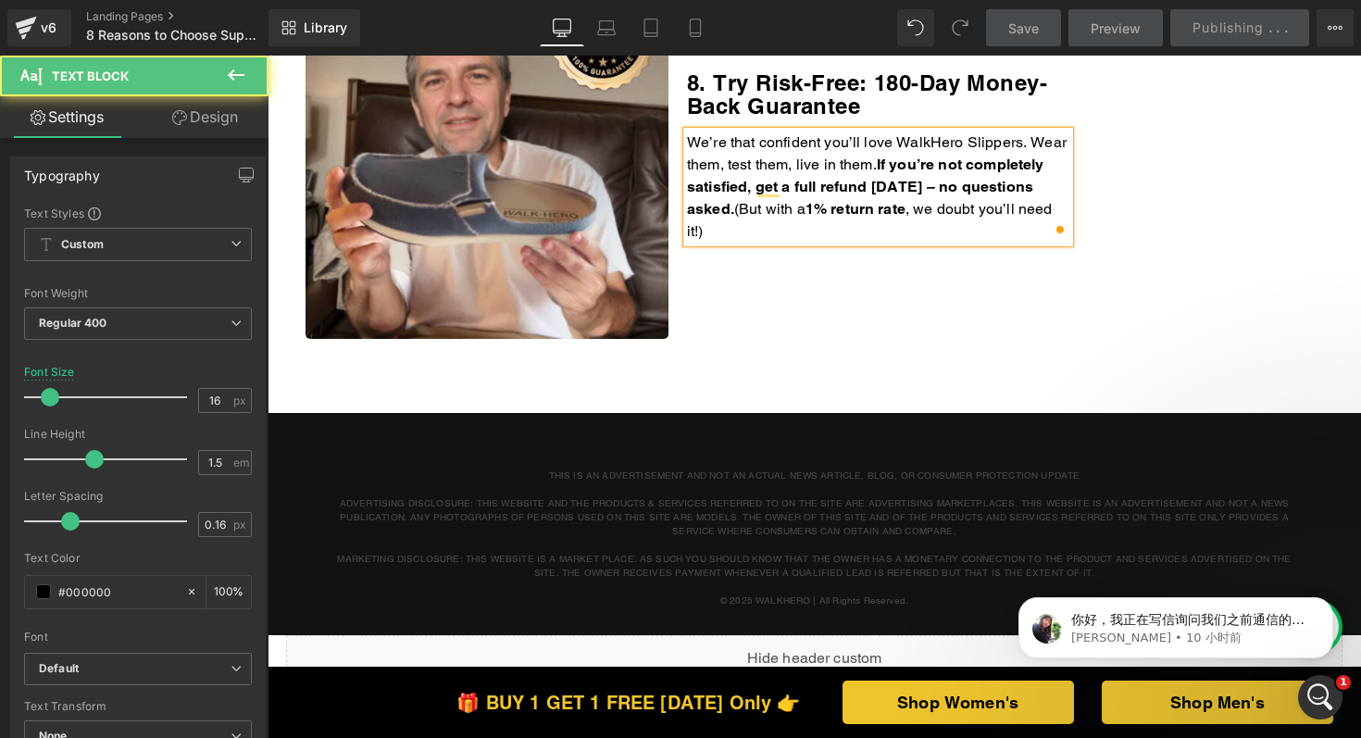
scroll to position [3282, 0]
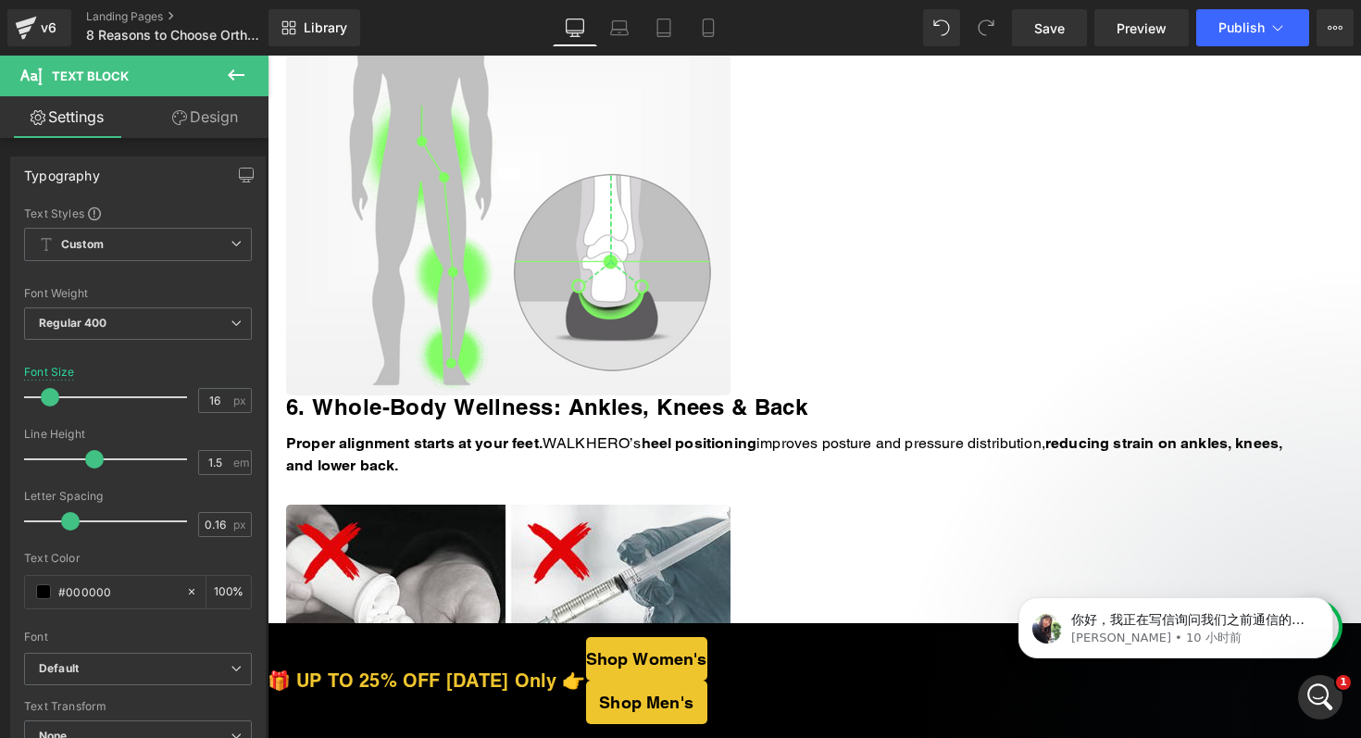
scroll to position [3332, 0]
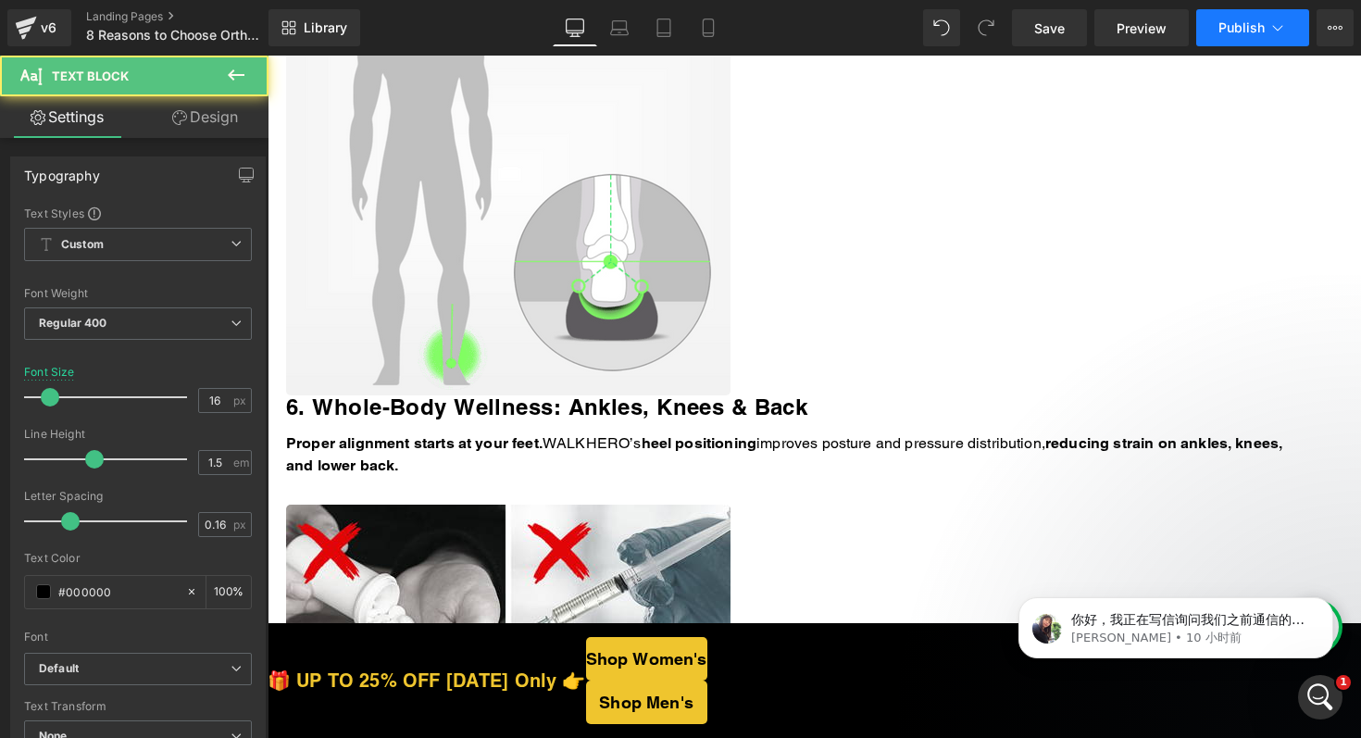
click at [1244, 42] on button "Publish" at bounding box center [1253, 27] width 113 height 37
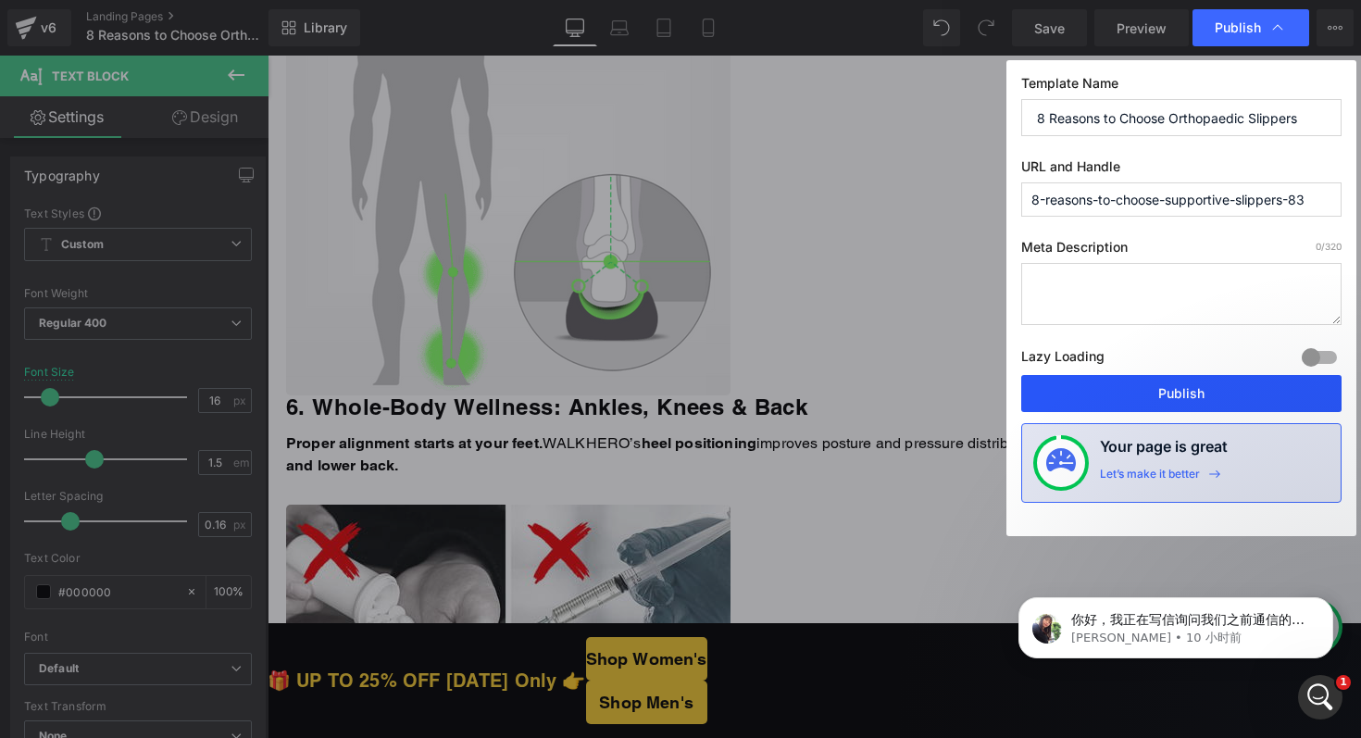
click at [1127, 384] on button "Publish" at bounding box center [1181, 393] width 320 height 37
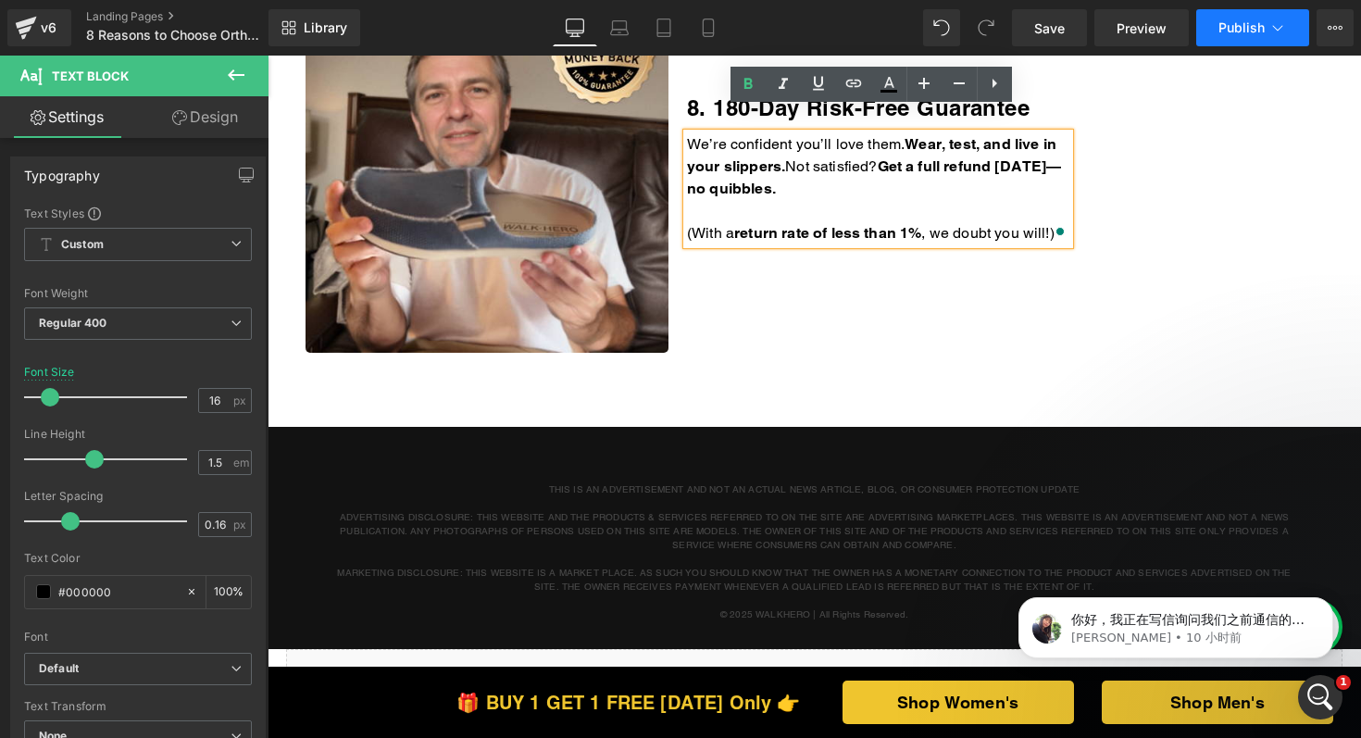
click at [1235, 34] on span "Publish" at bounding box center [1242, 27] width 46 height 15
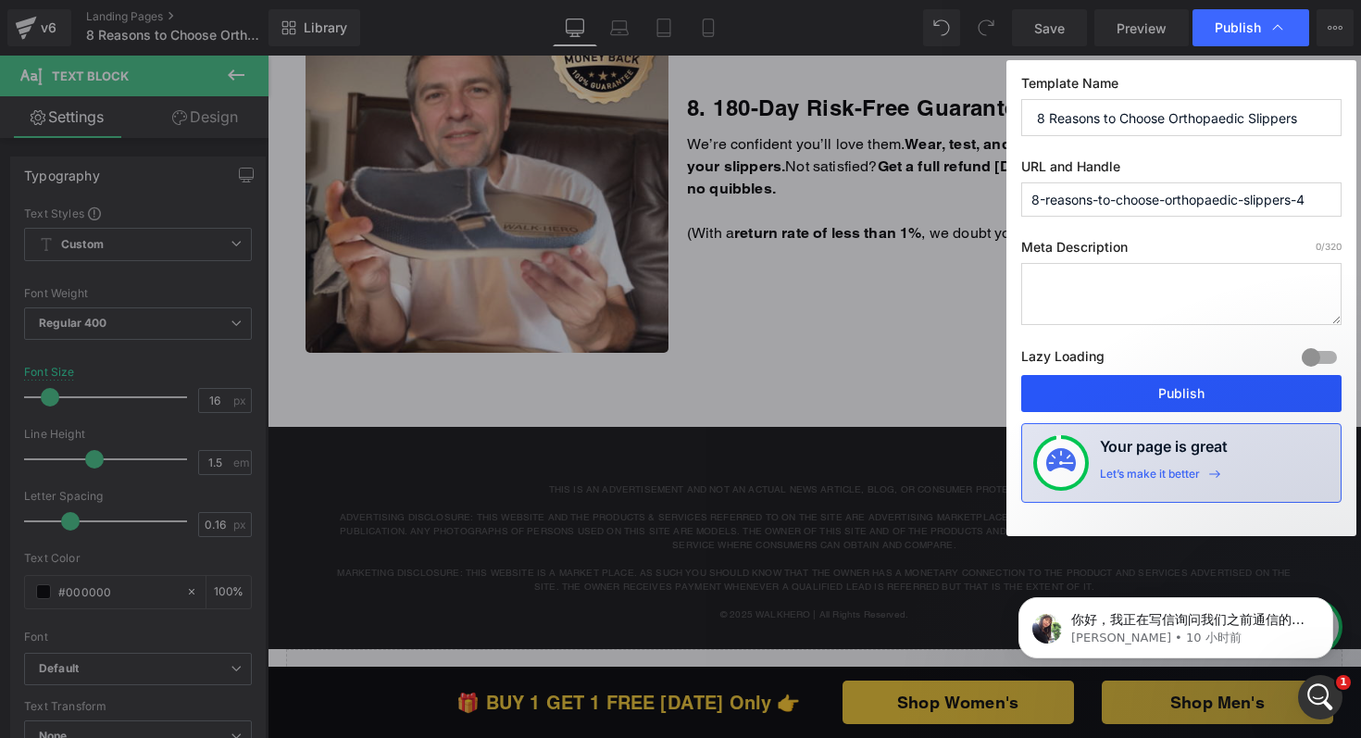
drag, startPoint x: 1141, startPoint y: 401, endPoint x: 870, endPoint y: 339, distance: 278.3
click at [1141, 401] on button "Publish" at bounding box center [1181, 393] width 320 height 37
